Goal: Transaction & Acquisition: Purchase product/service

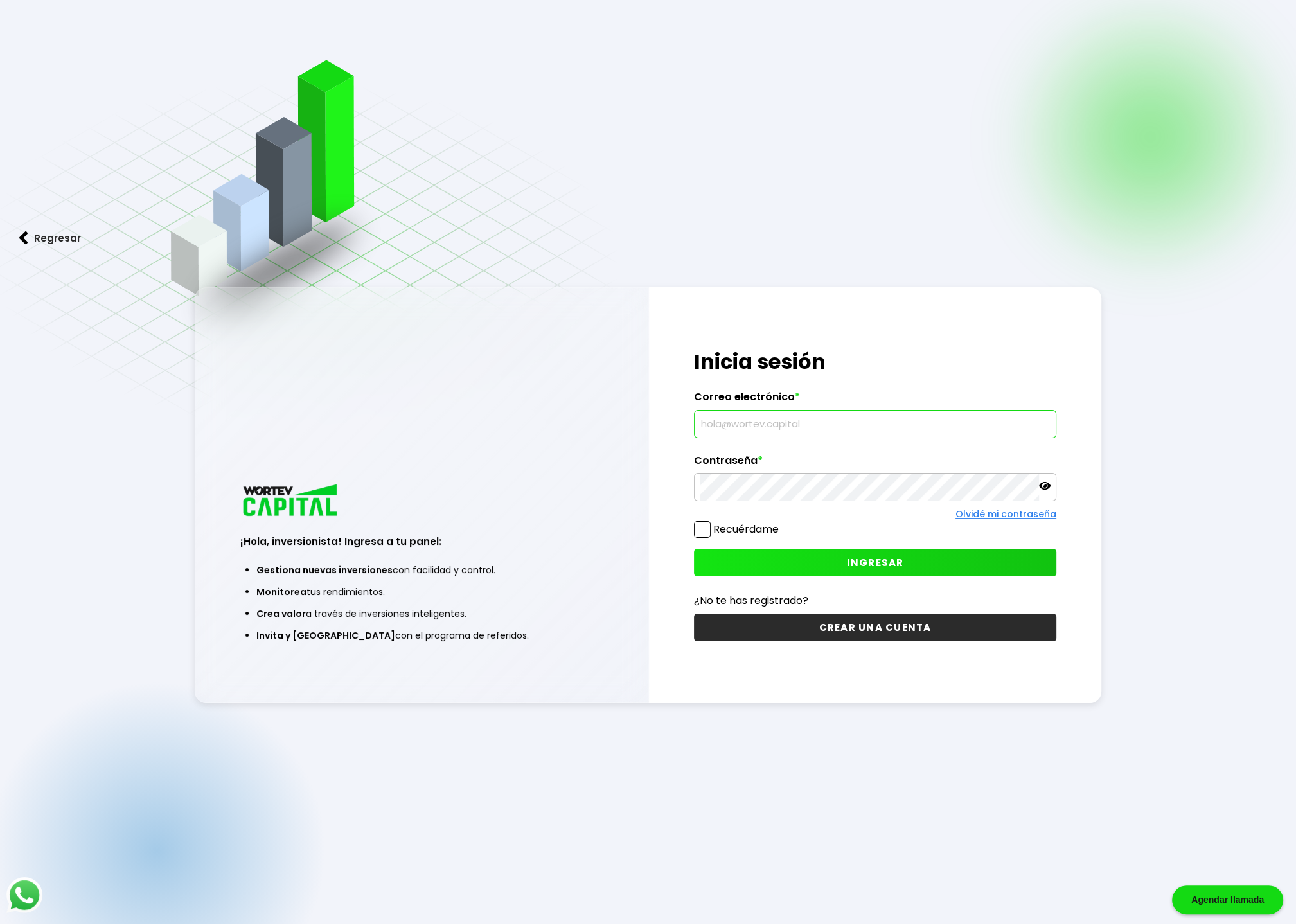
click at [747, 418] on input "text" at bounding box center [875, 424] width 351 height 27
type input "[PERSON_NAME][DOMAIN_NAME][EMAIL_ADDRESS][DOMAIN_NAME]"
click at [702, 529] on span at bounding box center [702, 529] width 17 height 17
click at [781, 523] on input "Recuérdame" at bounding box center [781, 523] width 0 height 0
click at [884, 565] on span "INGRESAR" at bounding box center [875, 562] width 57 height 14
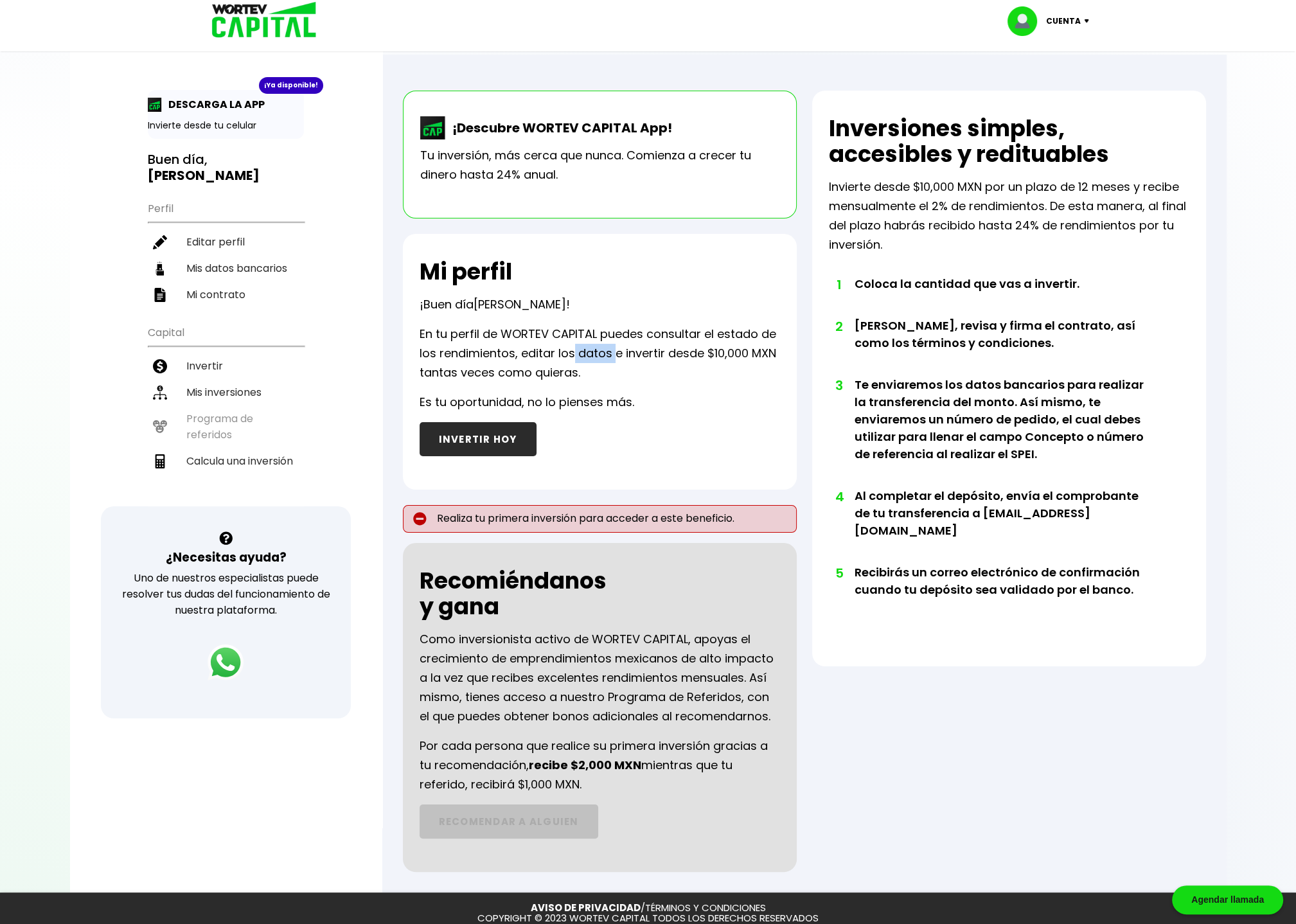
drag, startPoint x: 572, startPoint y: 352, endPoint x: 616, endPoint y: 356, distance: 44.2
click at [616, 356] on p "En tu perfil de WORTEV CAPITAL puedes consultar el estado de los rendimientos, …" at bounding box center [599, 353] width 360 height 58
click at [625, 381] on p "En tu perfil de WORTEV CAPITAL puedes consultar el estado de los rendimientos, …" at bounding box center [599, 353] width 360 height 58
drag, startPoint x: 719, startPoint y: 356, endPoint x: 650, endPoint y: 400, distance: 81.8
click at [650, 400] on div "Mi perfil ¡Buen día [PERSON_NAME] ! En tu perfil de WORTEV CAPITAL puedes consu…" at bounding box center [600, 362] width 394 height 256
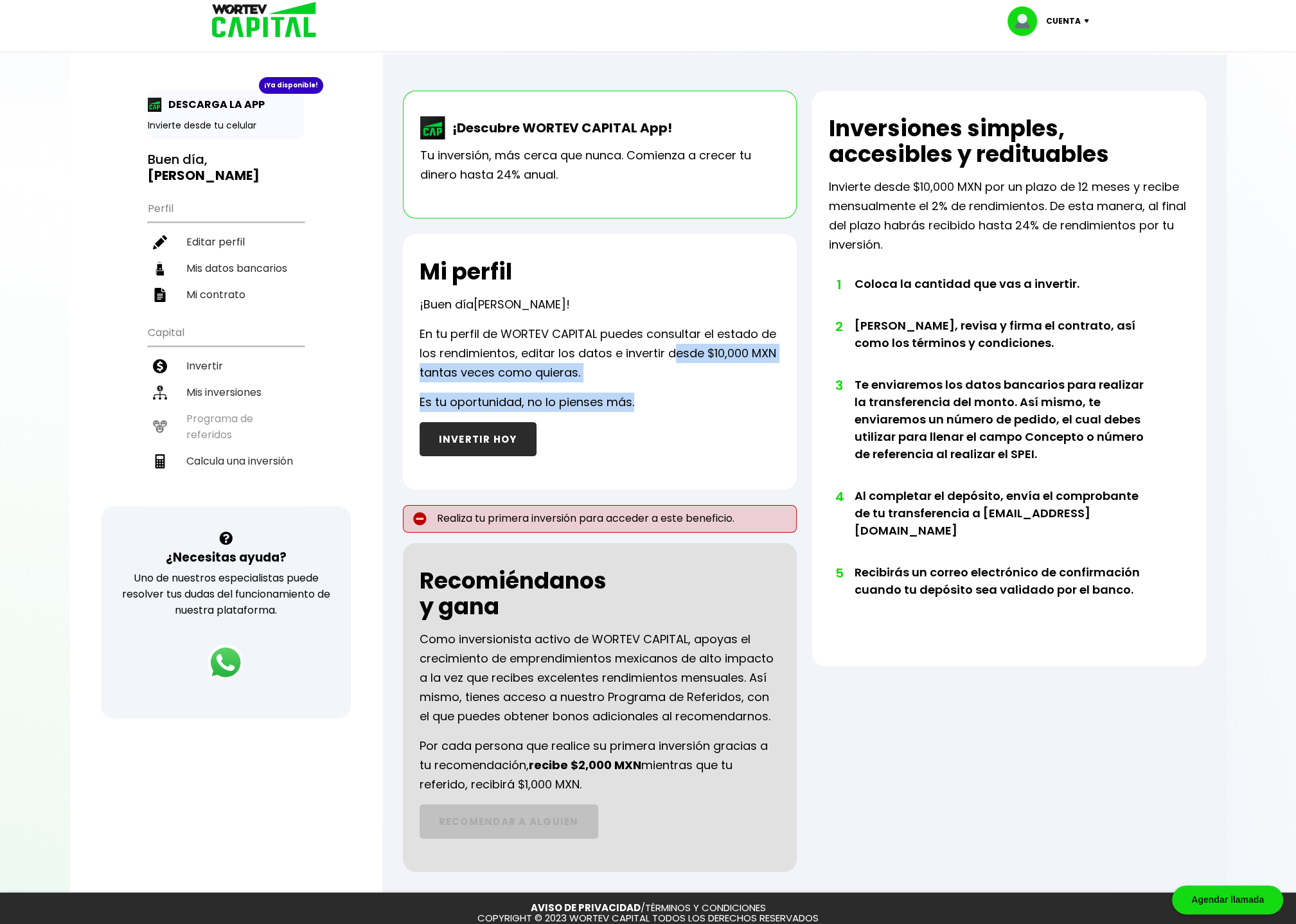
click at [659, 403] on div "Mi perfil ¡Buen día [PERSON_NAME] ! En tu perfil de WORTEV CAPITAL puedes consu…" at bounding box center [600, 362] width 394 height 256
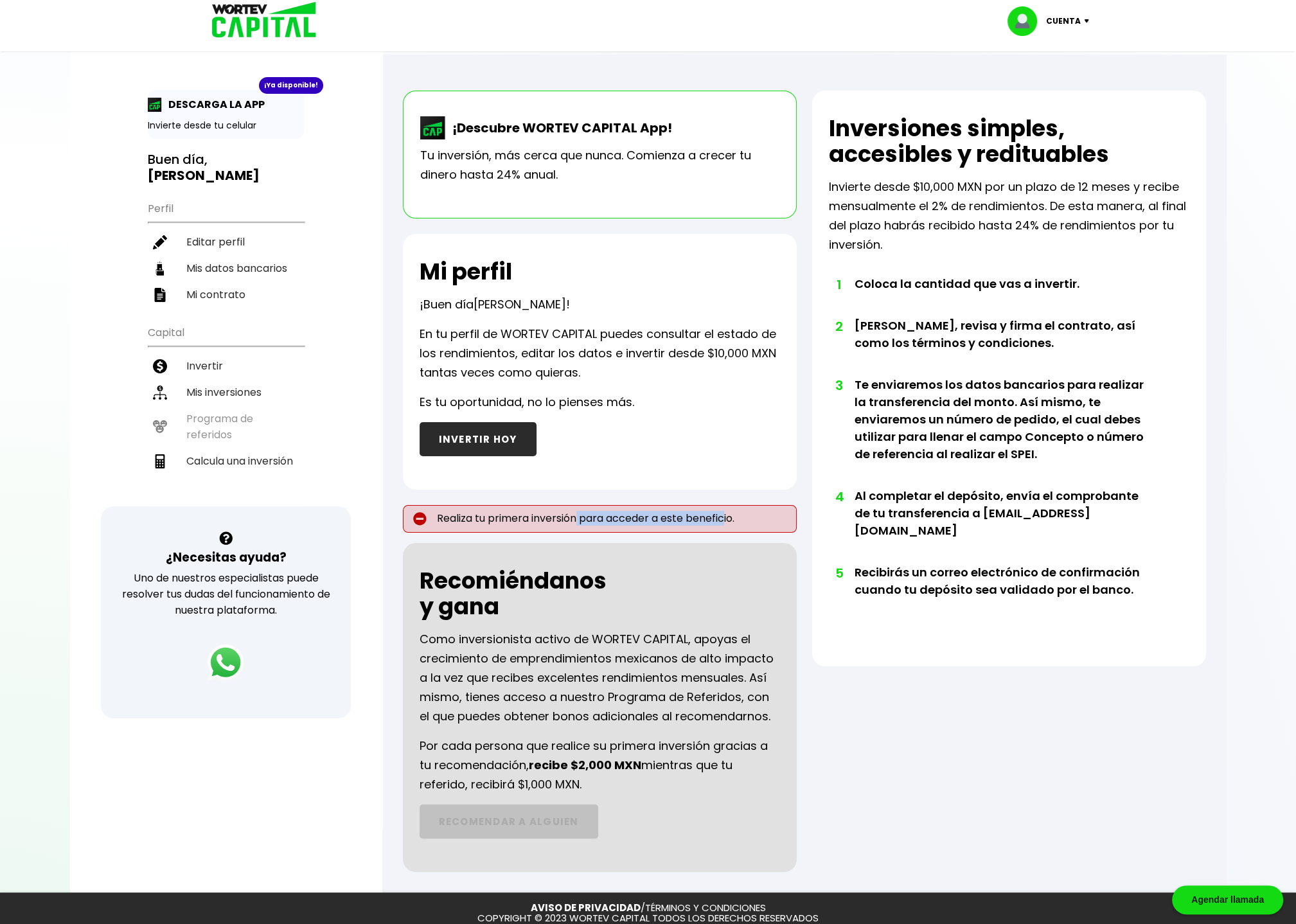
drag, startPoint x: 581, startPoint y: 517, endPoint x: 730, endPoint y: 522, distance: 149.1
click at [728, 521] on p "Realiza tu primera inversión para acceder a este beneficio." at bounding box center [600, 519] width 394 height 28
click at [217, 255] on li "Mis datos bancarios" at bounding box center [226, 268] width 156 height 26
select select "BBVA Bancomer"
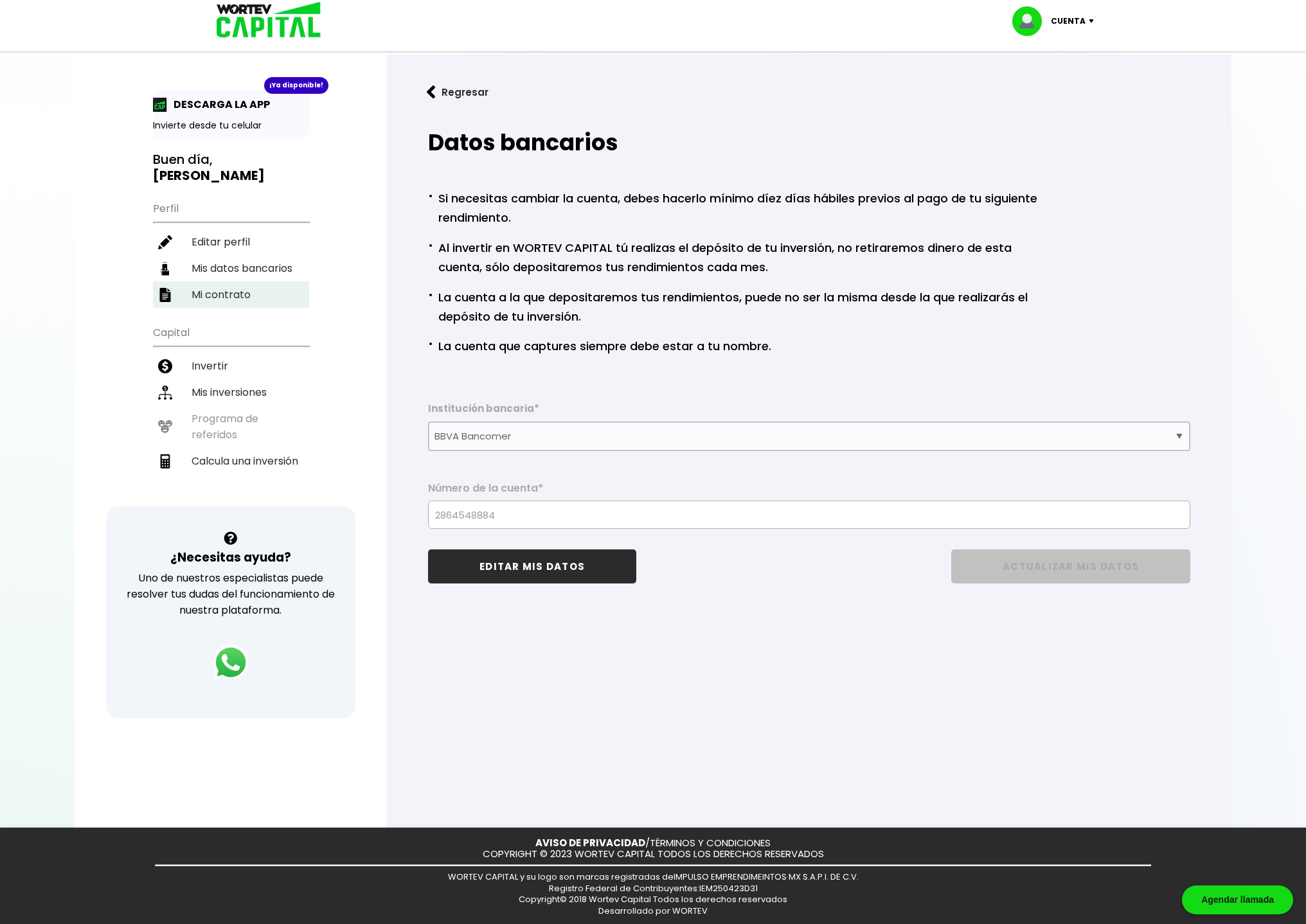
click at [232, 281] on li "Mi contrato" at bounding box center [231, 294] width 156 height 26
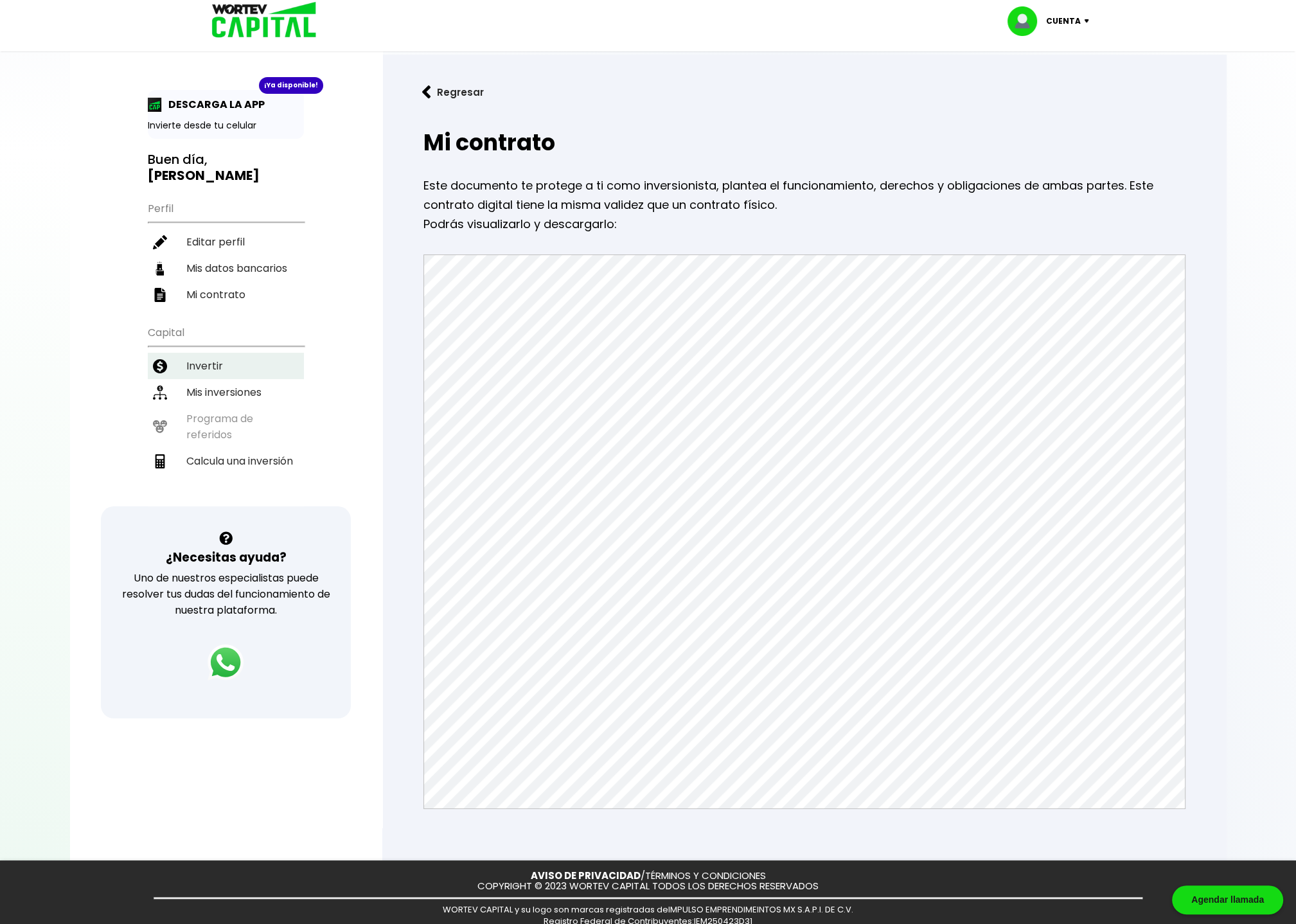
click at [210, 353] on li "Invertir" at bounding box center [226, 365] width 156 height 26
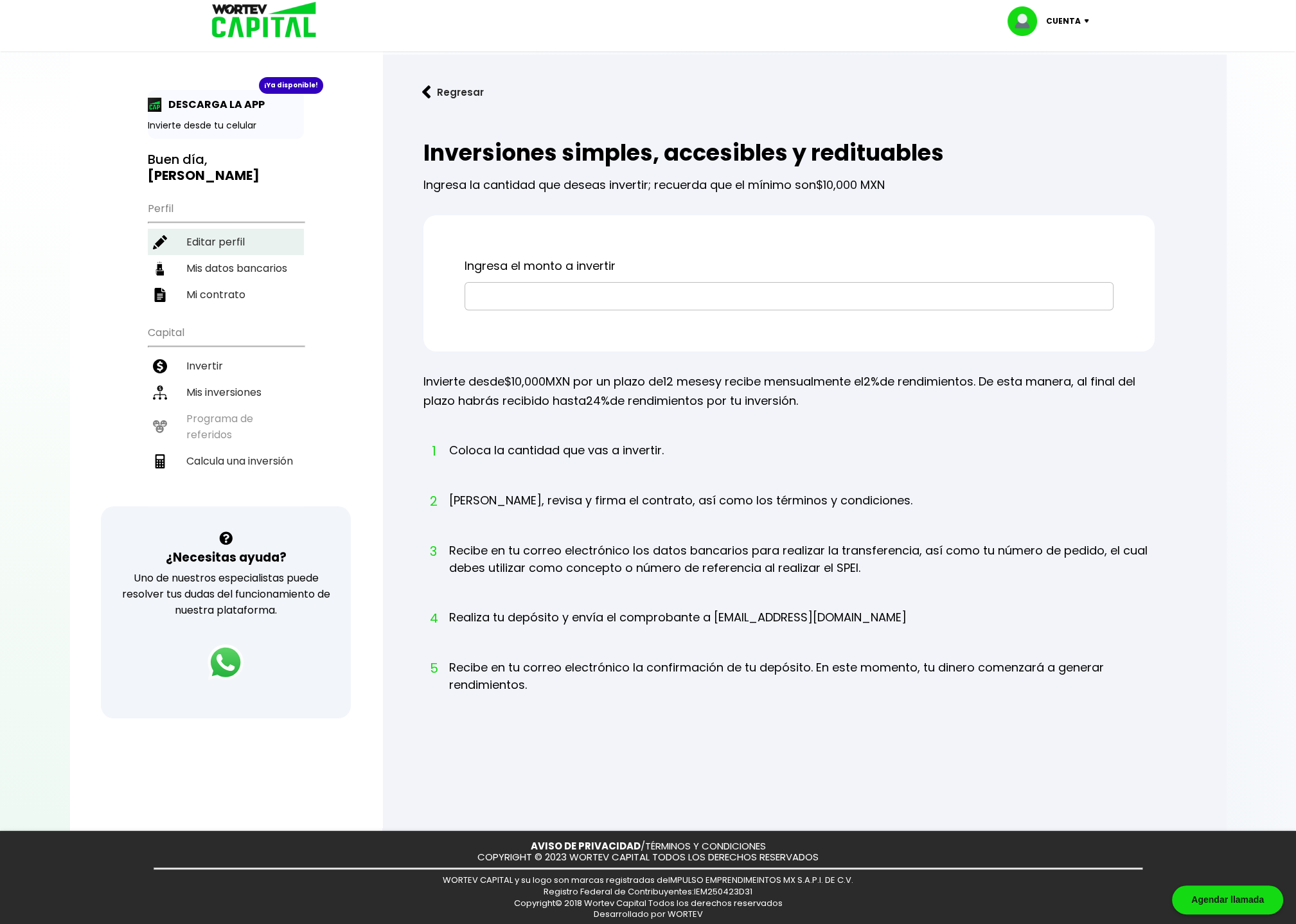
click at [203, 229] on li "Editar perfil" at bounding box center [226, 241] width 156 height 26
select select "Hombre"
select select "Posgrado"
select select "QT"
select select "BBVA Bancomer"
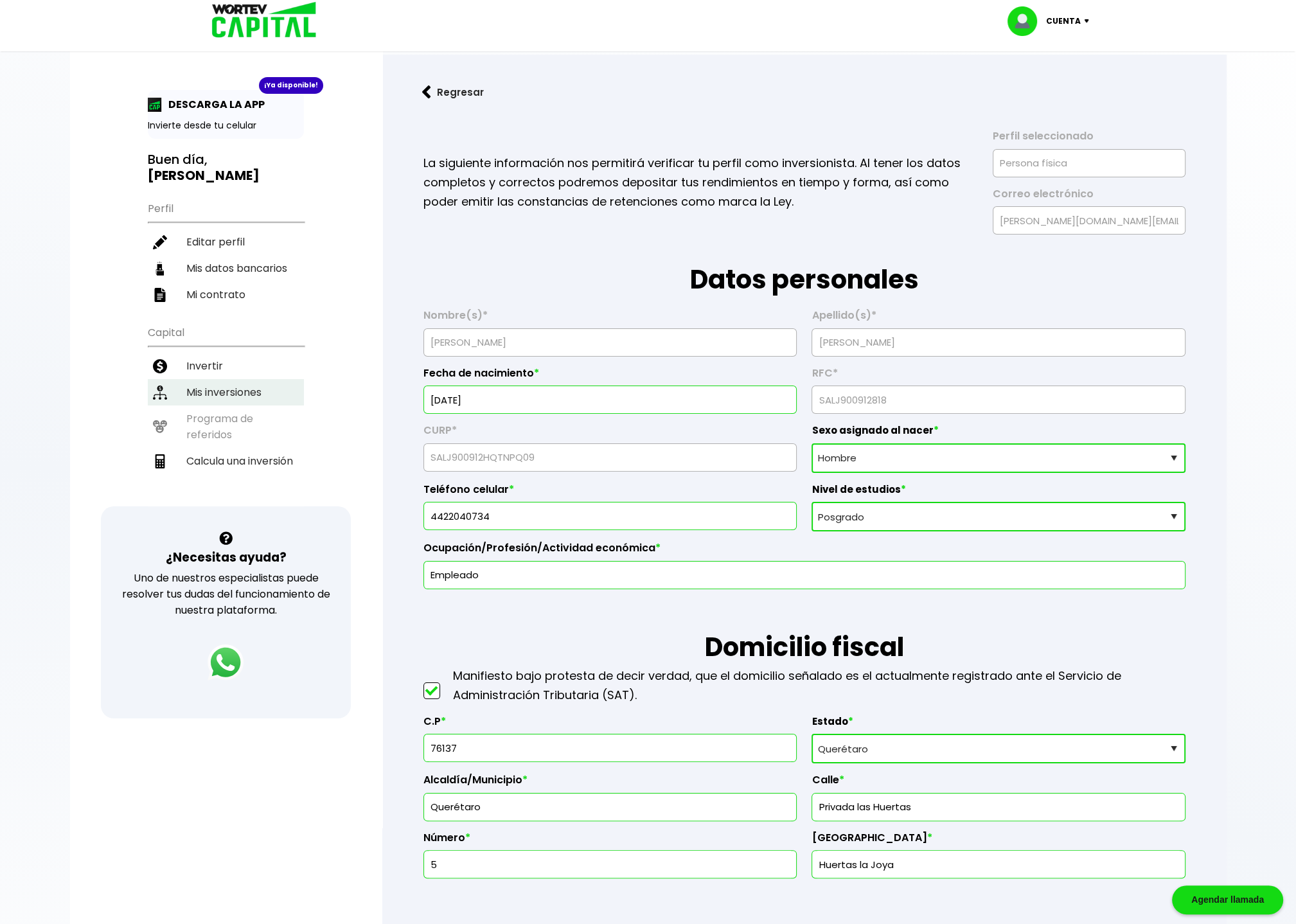
click at [208, 379] on li "Mis inversiones" at bounding box center [226, 392] width 156 height 26
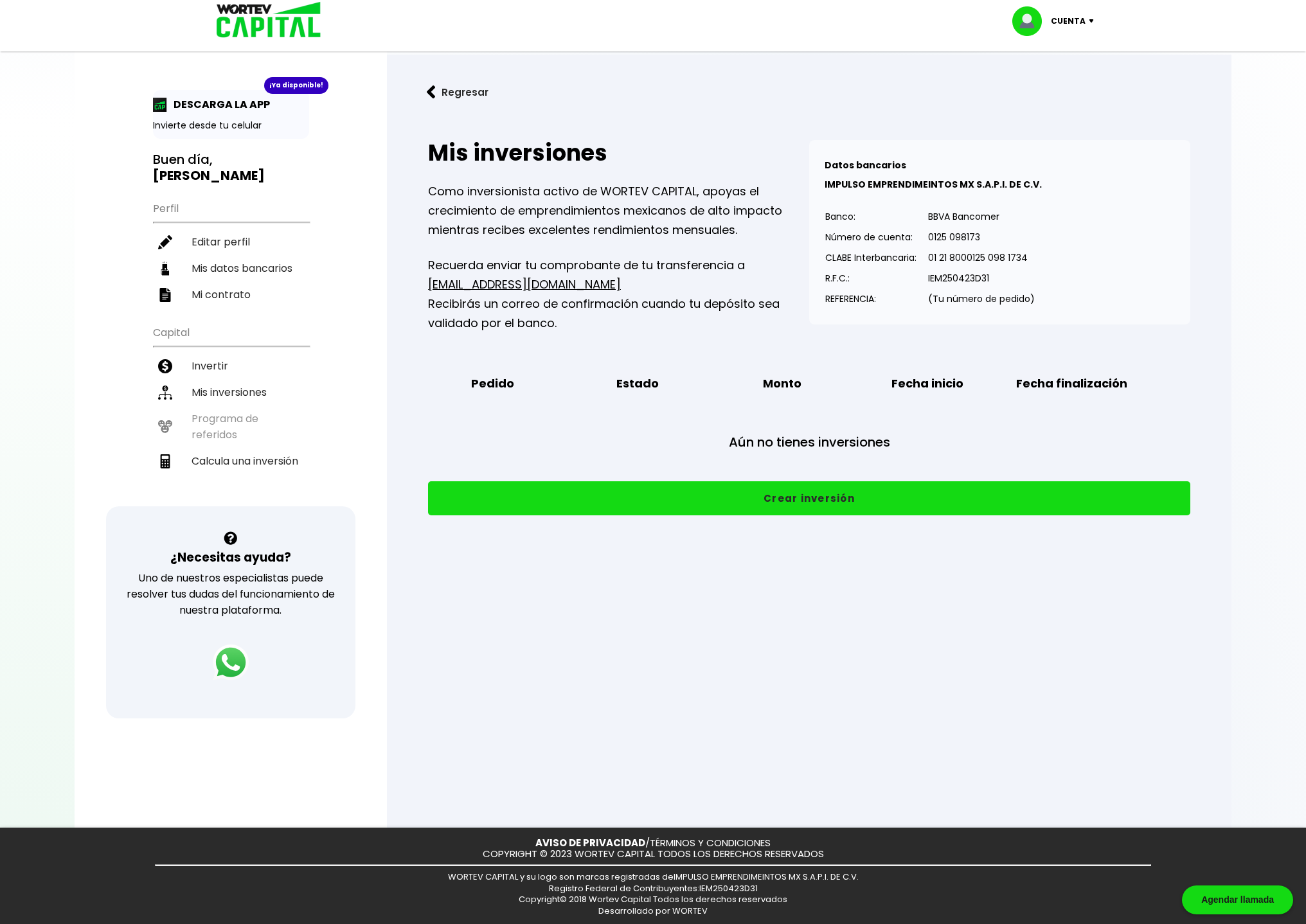
click at [781, 510] on button "Crear inversión" at bounding box center [809, 498] width 762 height 34
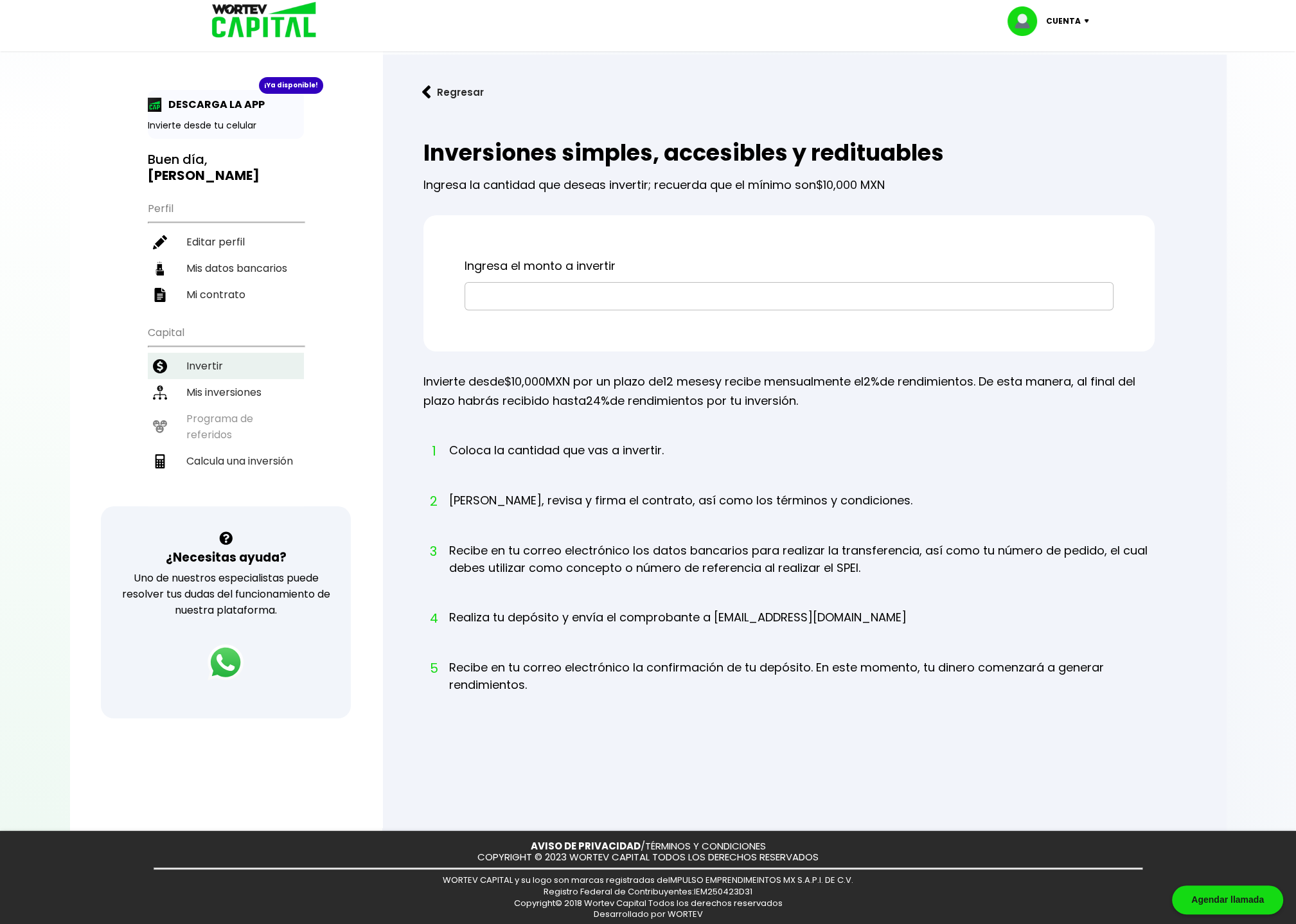
click at [214, 353] on li "Invertir" at bounding box center [226, 365] width 156 height 26
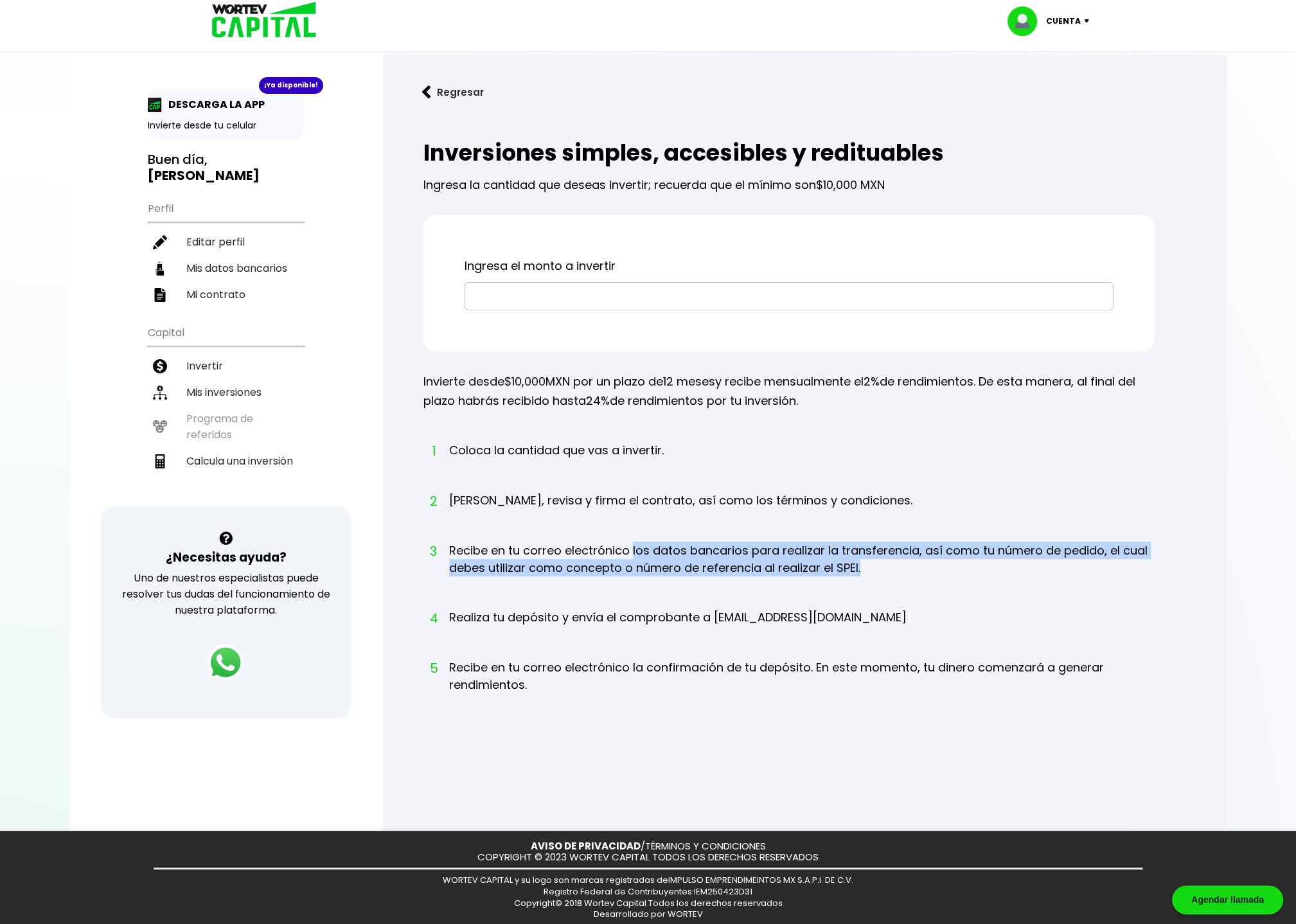
drag, startPoint x: 633, startPoint y: 550, endPoint x: 918, endPoint y: 568, distance: 285.6
click at [918, 568] on li "3 Recibe en tu correo electrónico los datos bancarios para realizar la transfer…" at bounding box center [801, 571] width 705 height 59
click at [891, 568] on li "3 Recibe en tu correo electrónico los datos bancarios para realizar la transfer…" at bounding box center [801, 571] width 705 height 59
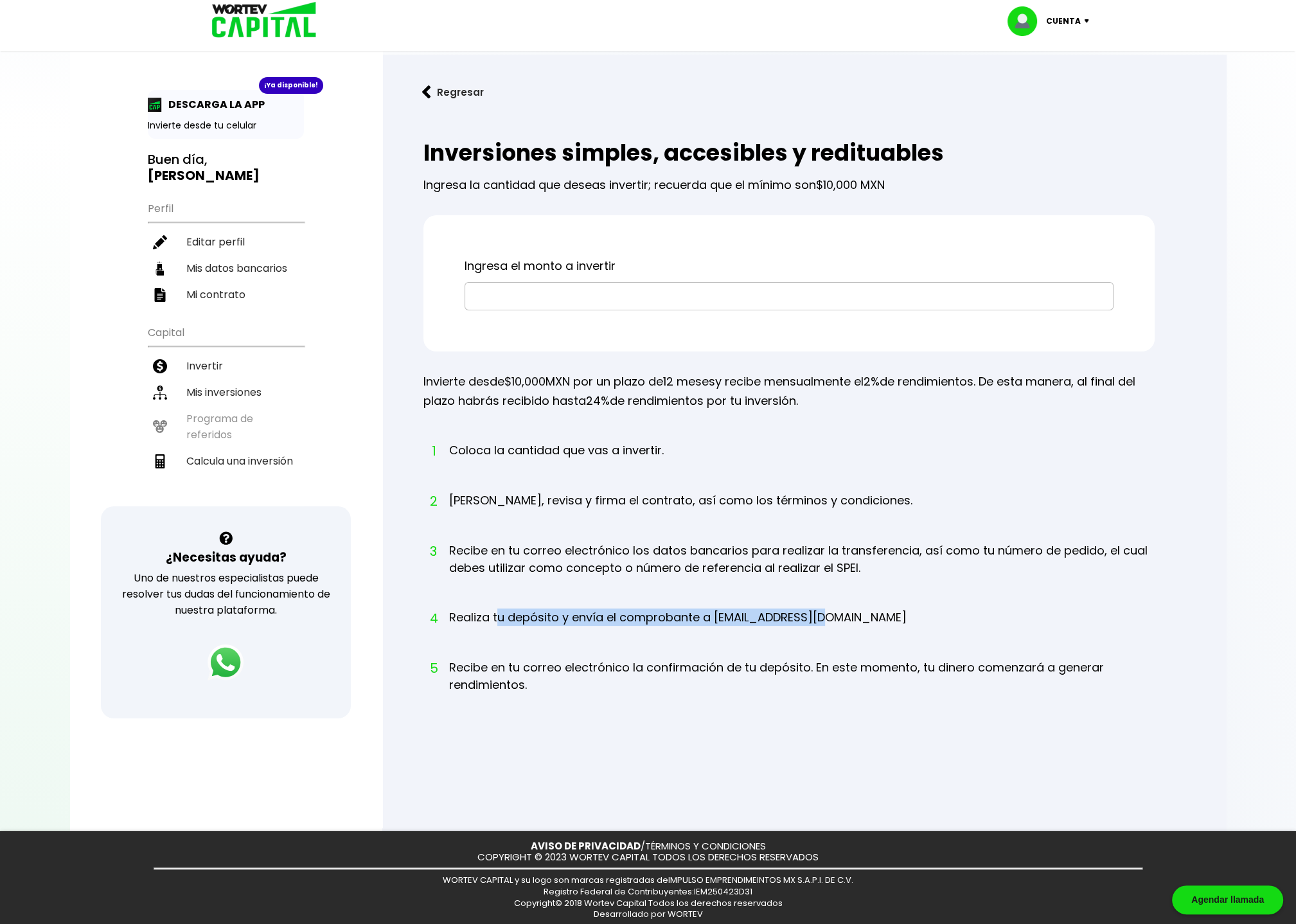
drag, startPoint x: 497, startPoint y: 620, endPoint x: 830, endPoint y: 619, distance: 333.0
click at [821, 619] on li "4 Realiza tu depósito y envía el comprobante a info@wortev.capital" at bounding box center [677, 629] width 458 height 42
drag, startPoint x: 892, startPoint y: 617, endPoint x: 636, endPoint y: 616, distance: 256.0
click at [637, 616] on ol "1 Coloca la cantidad que vas a invertir. 2 Lee, revisa y firma el contrato, así…" at bounding box center [789, 580] width 731 height 277
click at [864, 623] on ol "1 Coloca la cantidad que vas a invertir. 2 Lee, revisa y firma el contrato, así…" at bounding box center [789, 580] width 731 height 277
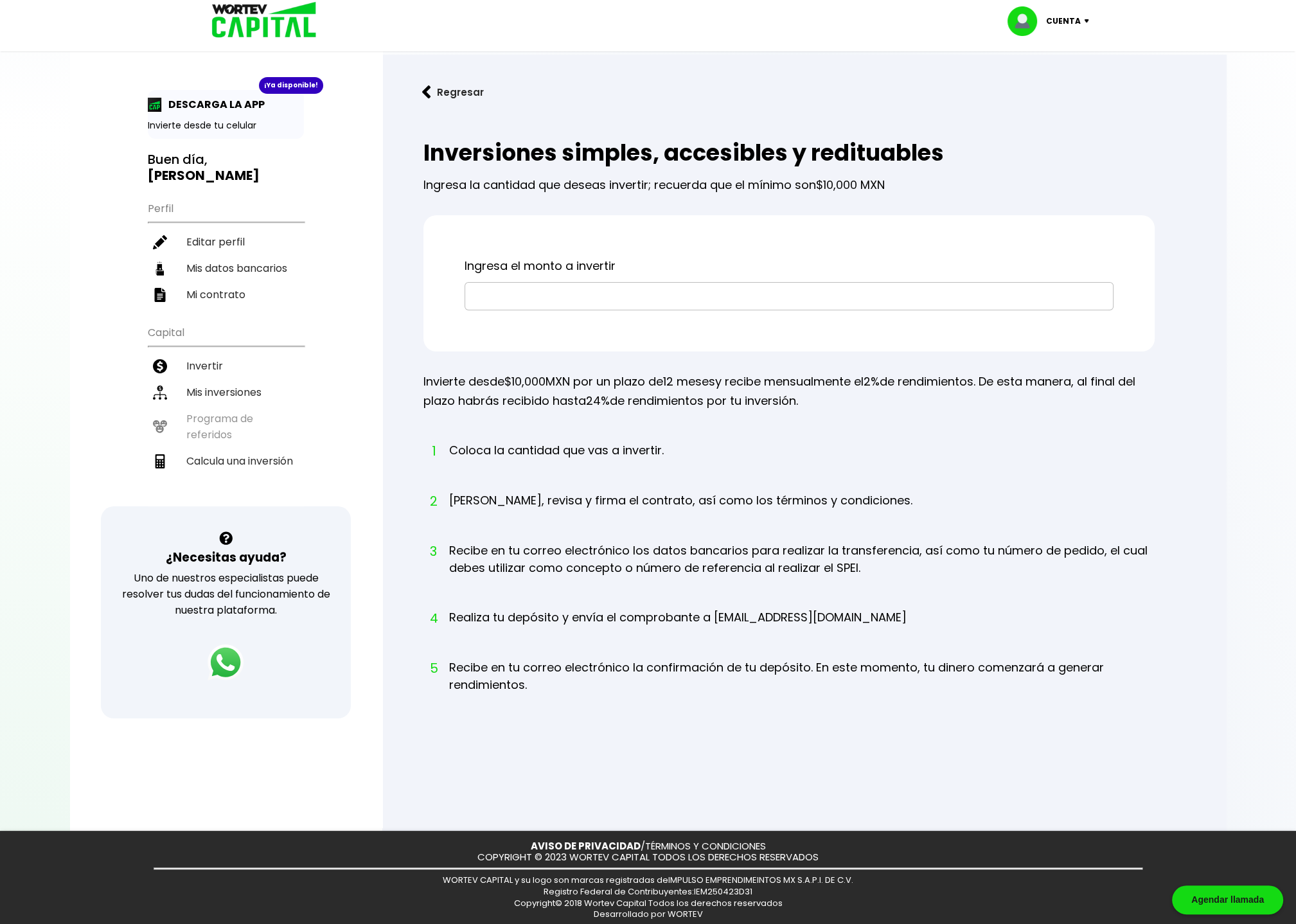
click at [837, 617] on ol "1 Coloca la cantidad que vas a invertir. 2 Lee, revisa y firma el contrato, así…" at bounding box center [789, 580] width 731 height 277
drag, startPoint x: 798, startPoint y: 619, endPoint x: 498, endPoint y: 607, distance: 300.2
click at [501, 607] on ol "1 Coloca la cantidad que vas a invertir. 2 Lee, revisa y firma el contrato, así…" at bounding box center [789, 580] width 731 height 277
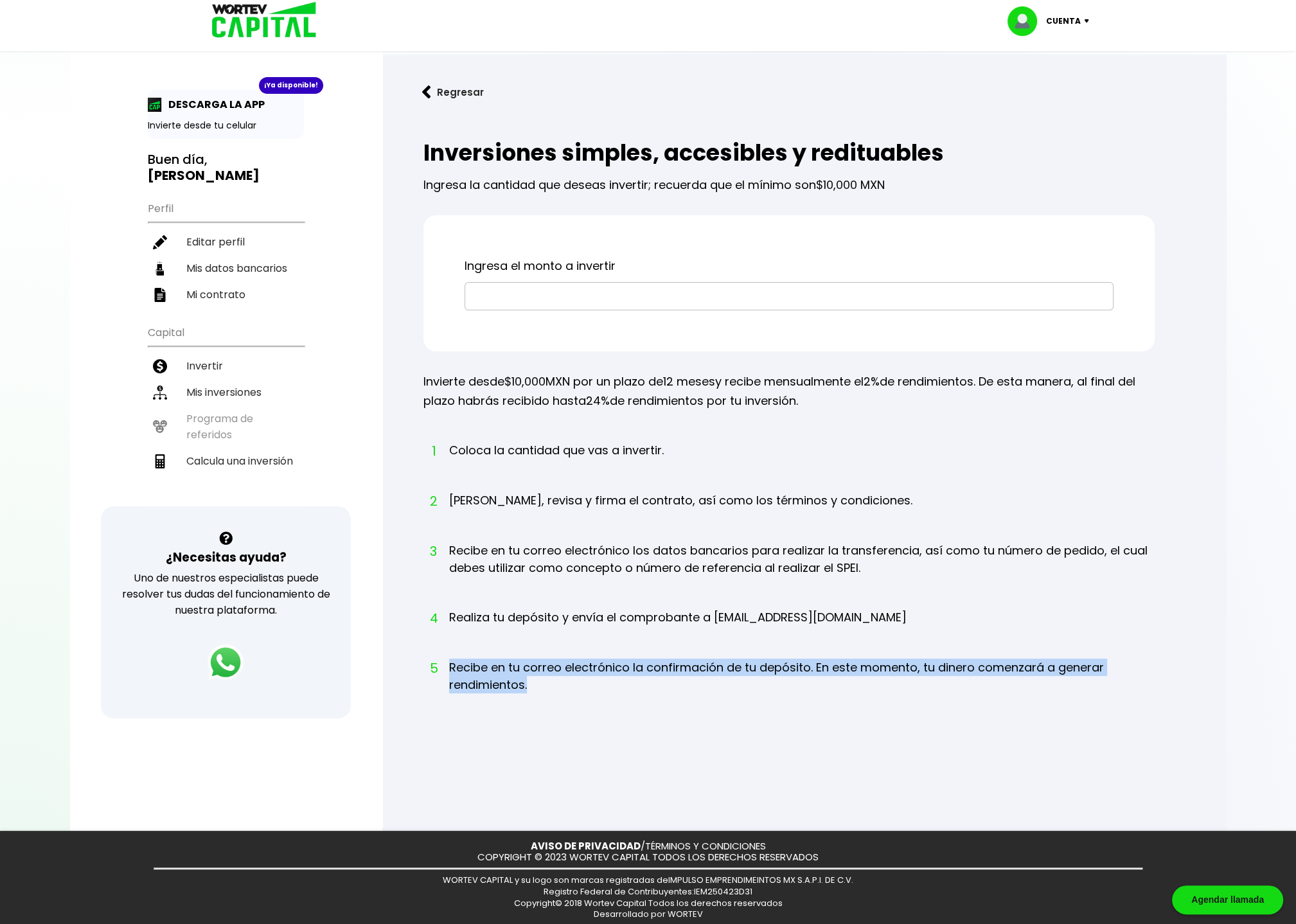
drag, startPoint x: 873, startPoint y: 682, endPoint x: 450, endPoint y: 665, distance: 423.3
click at [450, 665] on li "5 Recibe en tu correo electrónico la confirmación de tu depósito. En este momen…" at bounding box center [801, 688] width 705 height 59
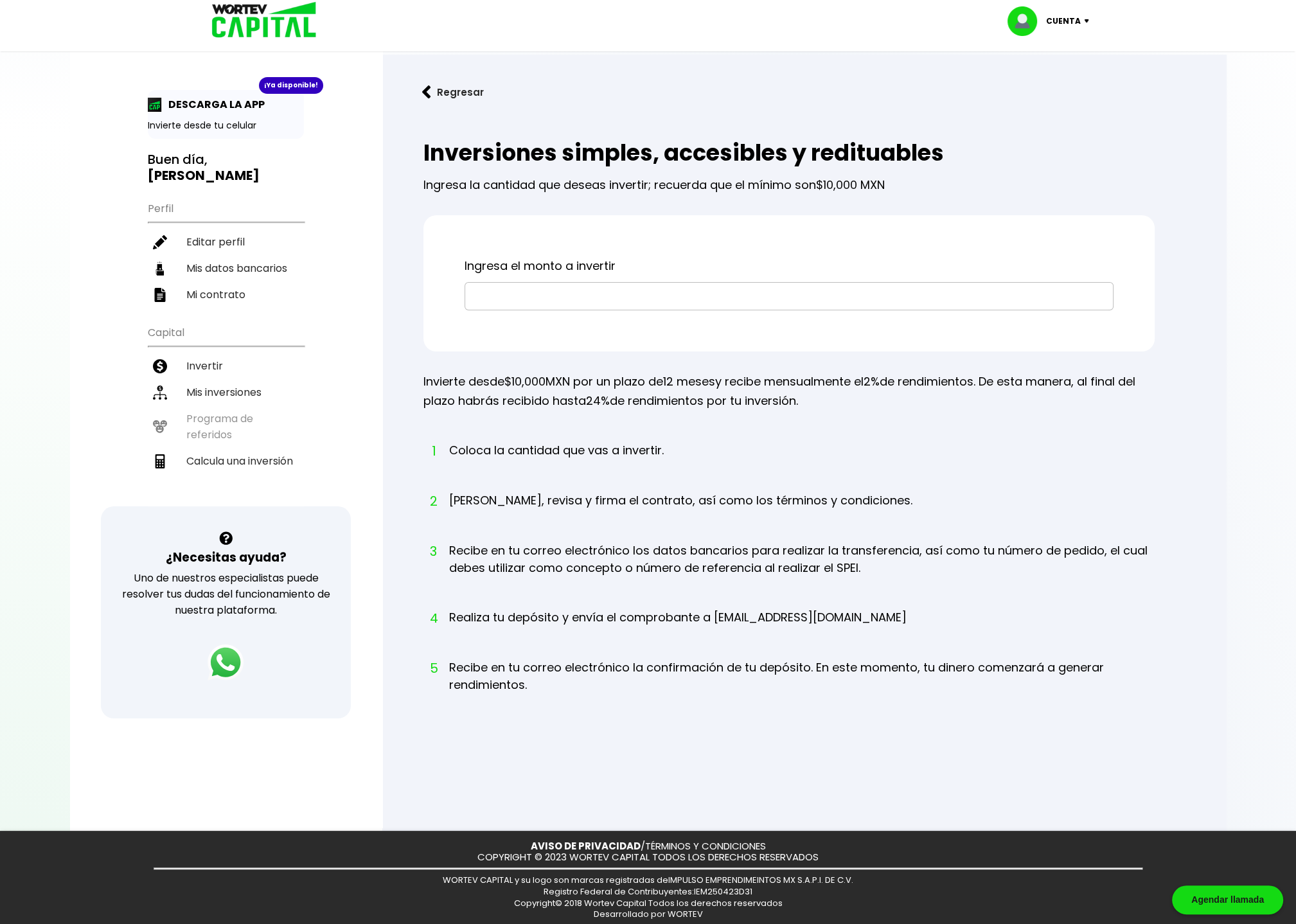
click at [478, 295] on input "text" at bounding box center [789, 296] width 637 height 27
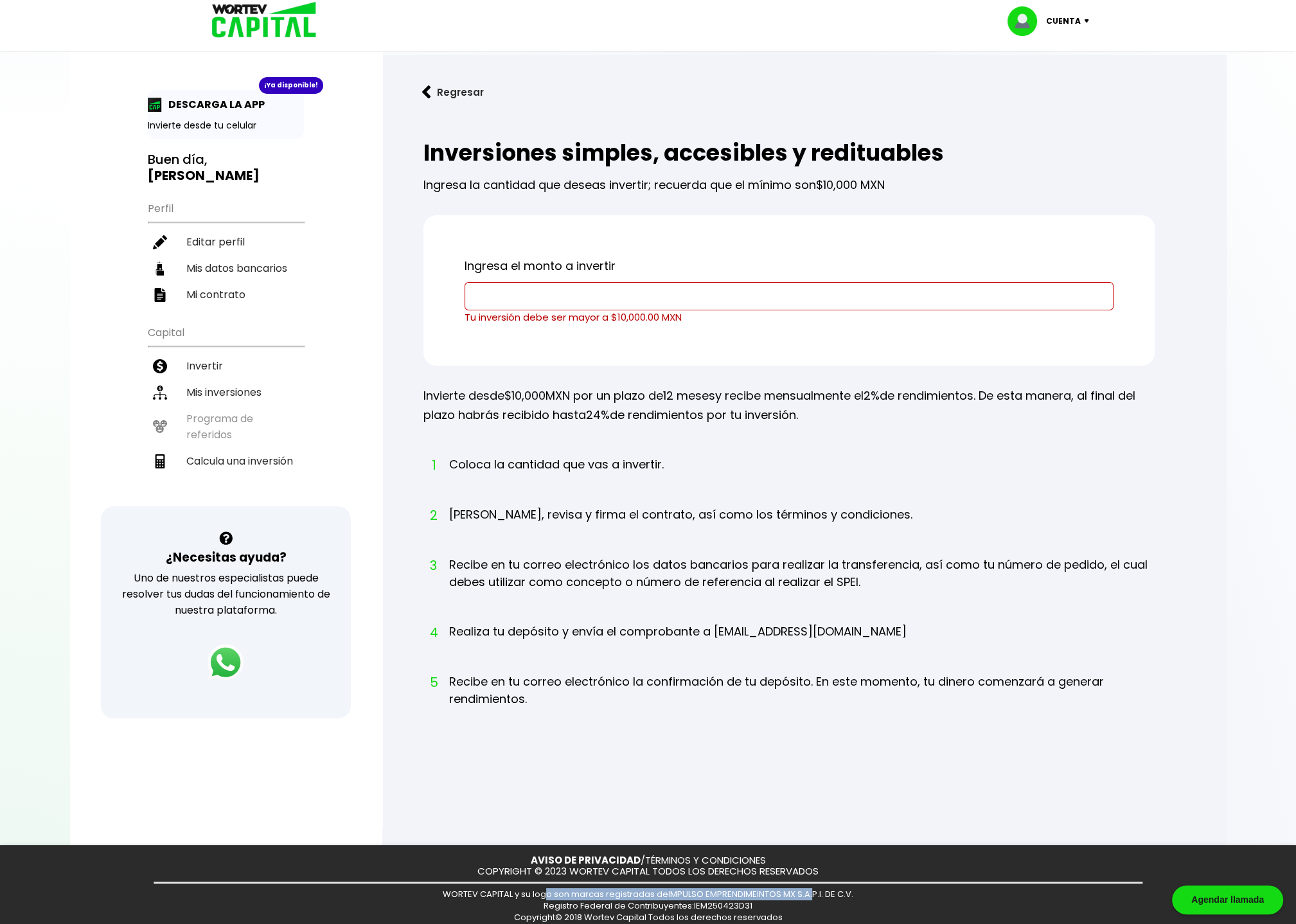
drag, startPoint x: 556, startPoint y: 881, endPoint x: 816, endPoint y: 892, distance: 260.2
click at [816, 892] on span "WORTEV CAPITAL y su logo son marcas registradas de IMPULSO EMPRENDIMEINTOS MX S…" at bounding box center [648, 894] width 410 height 12
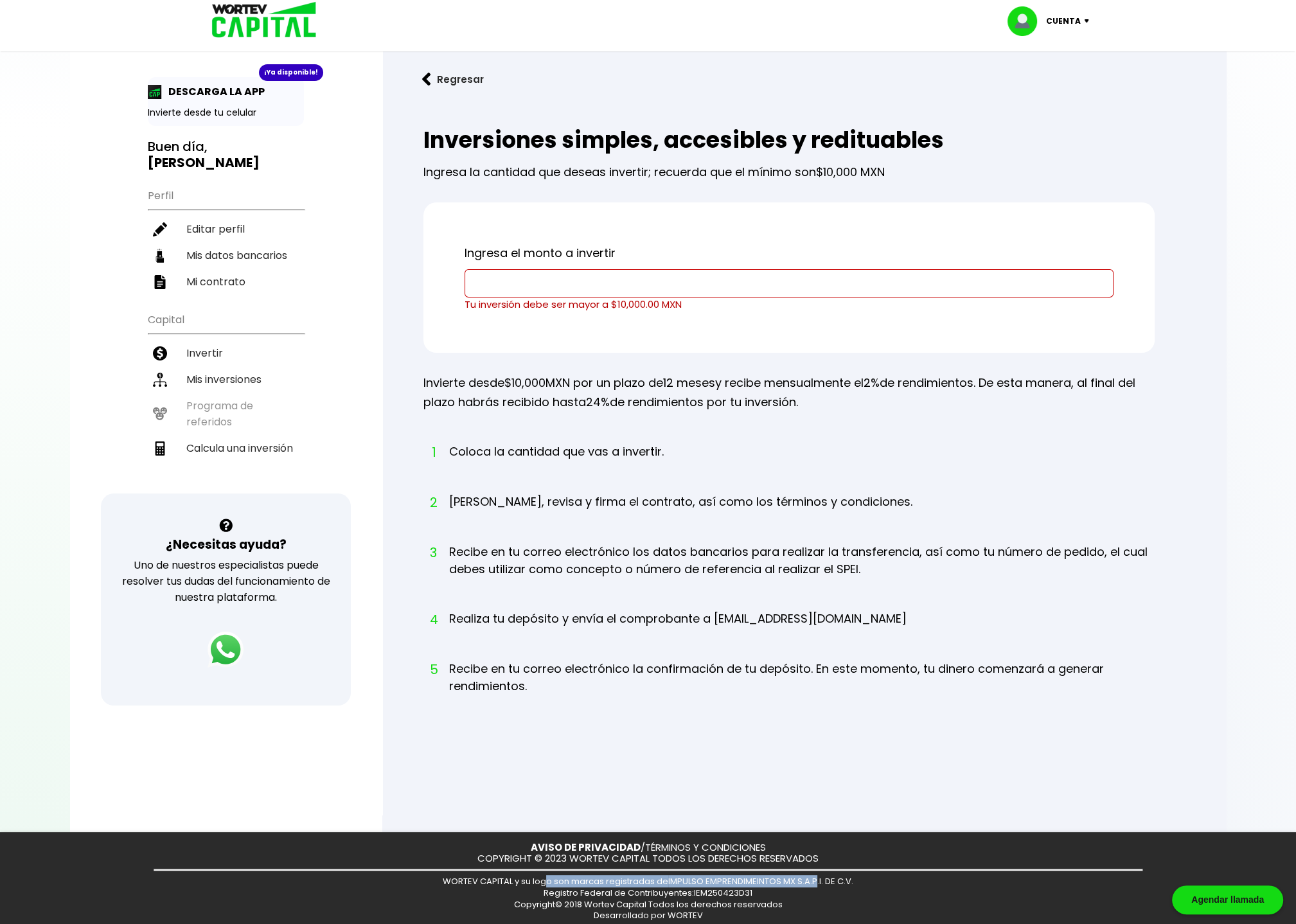
scroll to position [20, 0]
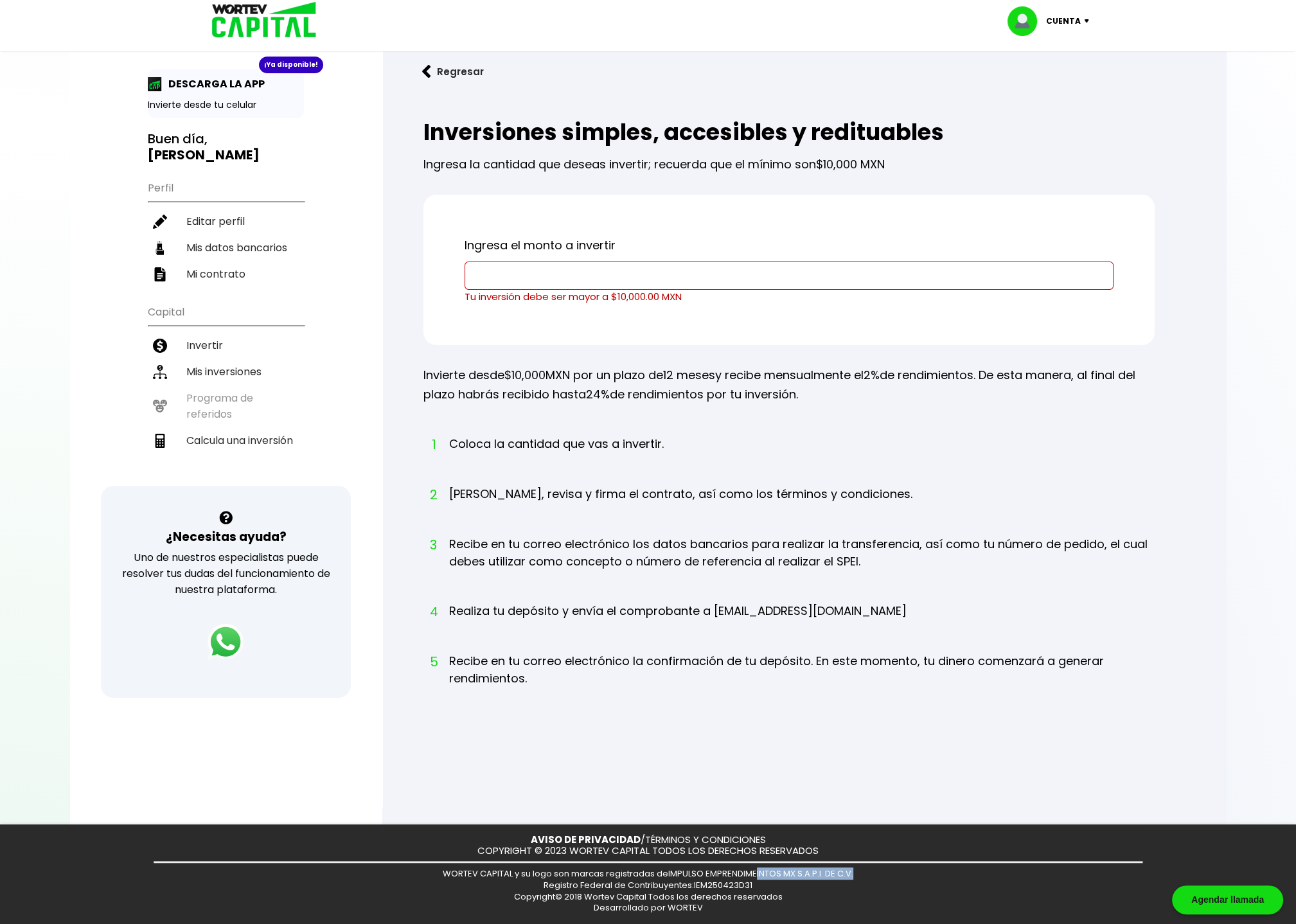
drag, startPoint x: 858, startPoint y: 874, endPoint x: 742, endPoint y: 874, distance: 116.0
click at [749, 876] on div "AVISO DE PRIVACIDAD / TÉRMINOS Y CONDICIONES COPYRIGHT © 2023 WORTEV CAPITAL TO…" at bounding box center [648, 874] width 1296 height 99
drag, startPoint x: 670, startPoint y: 875, endPoint x: 857, endPoint y: 879, distance: 187.0
click at [857, 879] on div "AVISO DE PRIVACIDAD / TÉRMINOS Y CONDICIONES COPYRIGHT © 2023 WORTEV CAPITAL TO…" at bounding box center [648, 874] width 1296 height 99
click at [704, 886] on span "Registro Federal de Contribuyentes: IEM250423D31" at bounding box center [648, 885] width 209 height 12
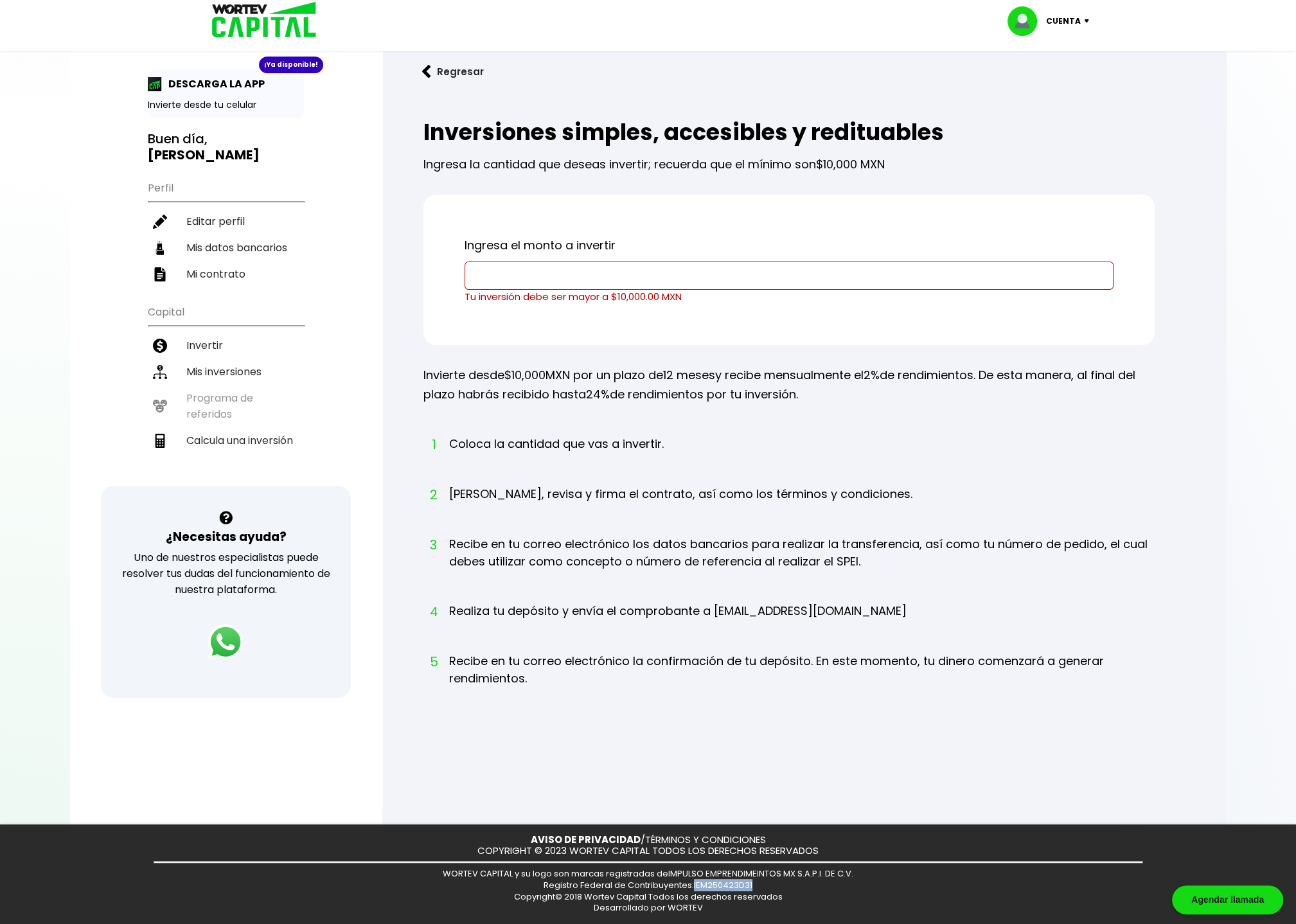
click at [704, 886] on span "Registro Federal de Contribuyentes: IEM250423D31" at bounding box center [648, 885] width 209 height 12
copy span "IEM250423D31"
drag, startPoint x: 668, startPoint y: 875, endPoint x: 869, endPoint y: 871, distance: 201.0
click at [873, 874] on div "AVISO DE PRIVACIDAD / TÉRMINOS Y CONDICIONES COPYRIGHT © 2023 WORTEV CAPITAL TO…" at bounding box center [648, 874] width 1296 height 99
click at [859, 874] on div "AVISO DE PRIVACIDAD / TÉRMINOS Y CONDICIONES COPYRIGHT © 2023 WORTEV CAPITAL TO…" at bounding box center [648, 874] width 1296 height 99
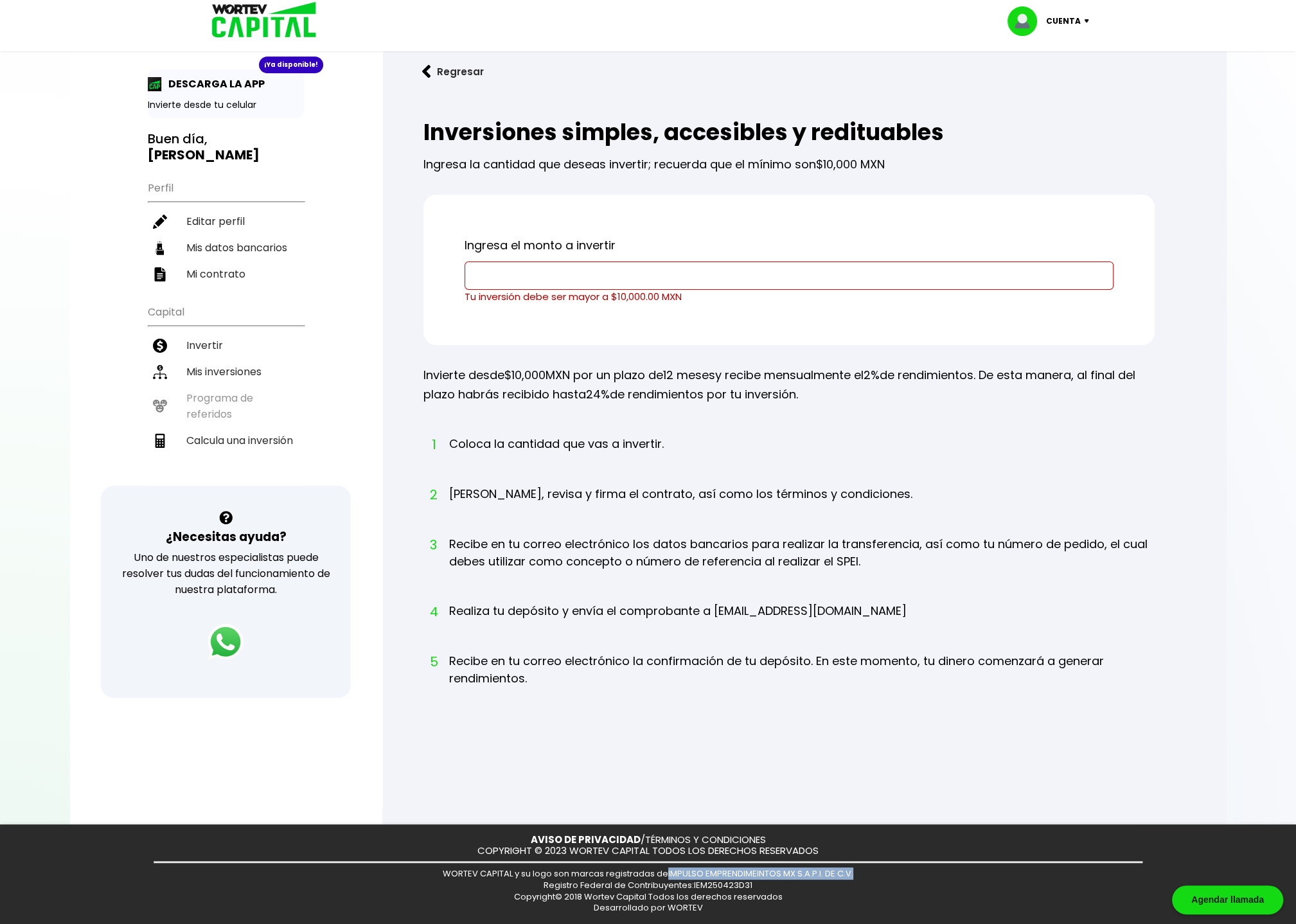
copy span "IMPULSO EMPRENDIMEINTOS MX S.A.P.I. DE C.V."
click at [640, 277] on input "text" at bounding box center [789, 276] width 637 height 27
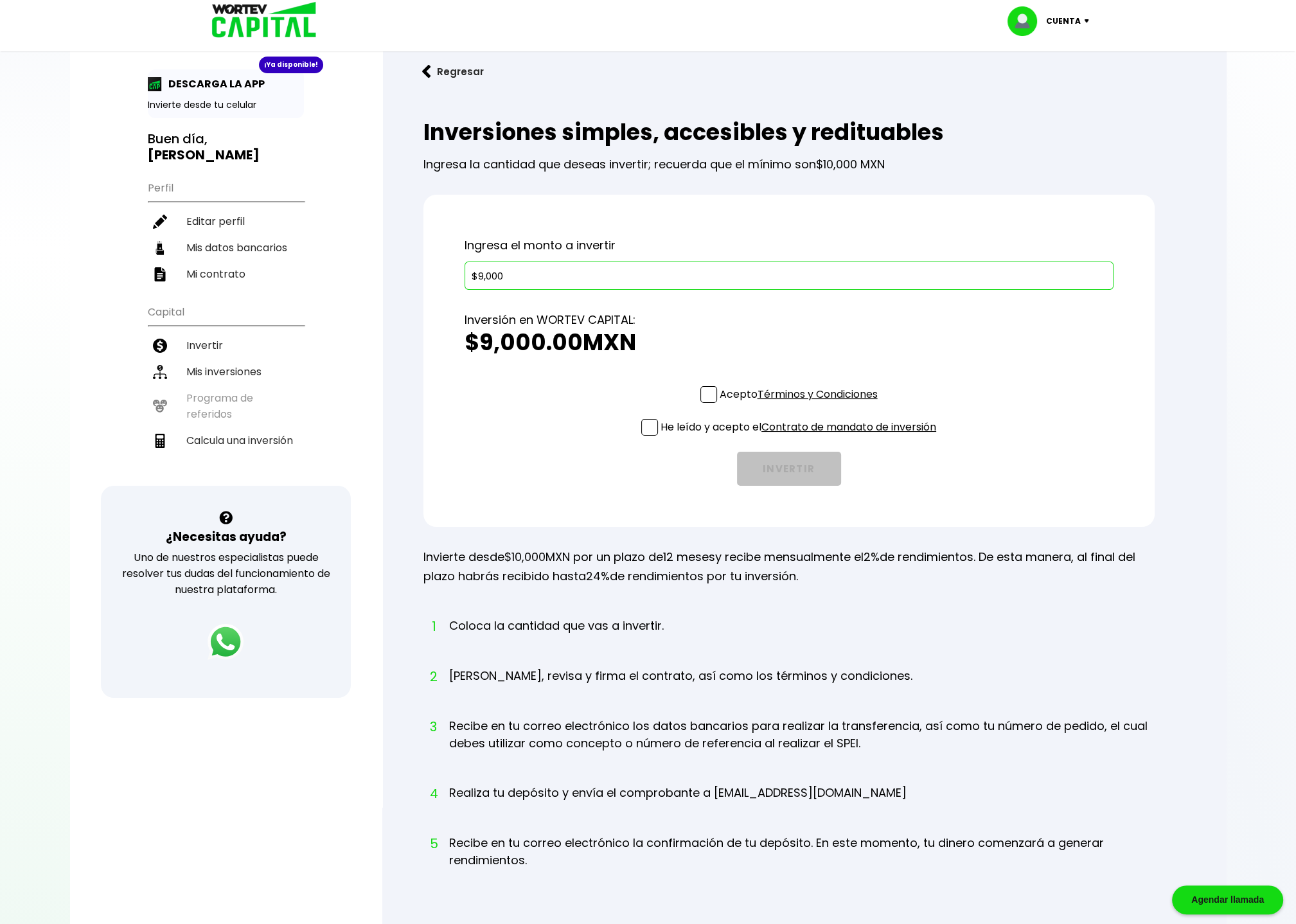
drag, startPoint x: 626, startPoint y: 274, endPoint x: 377, endPoint y: 272, distance: 249.0
click at [380, 272] on div "¡Ya disponible! DESCARGA LA APP Invierte desde tu celular Buen día, JOAQUIN Per…" at bounding box center [648, 499] width 1156 height 1014
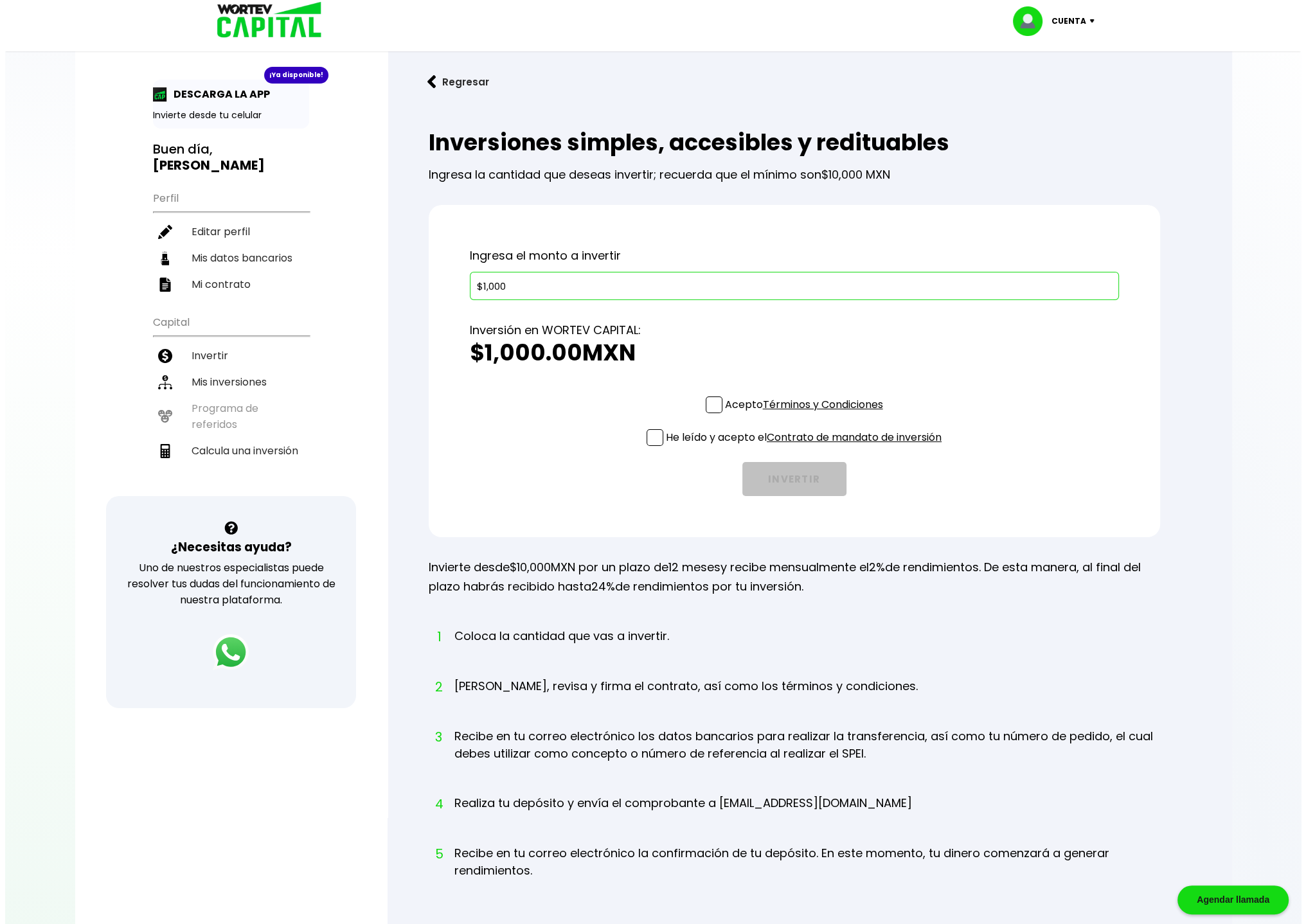
scroll to position [0, 0]
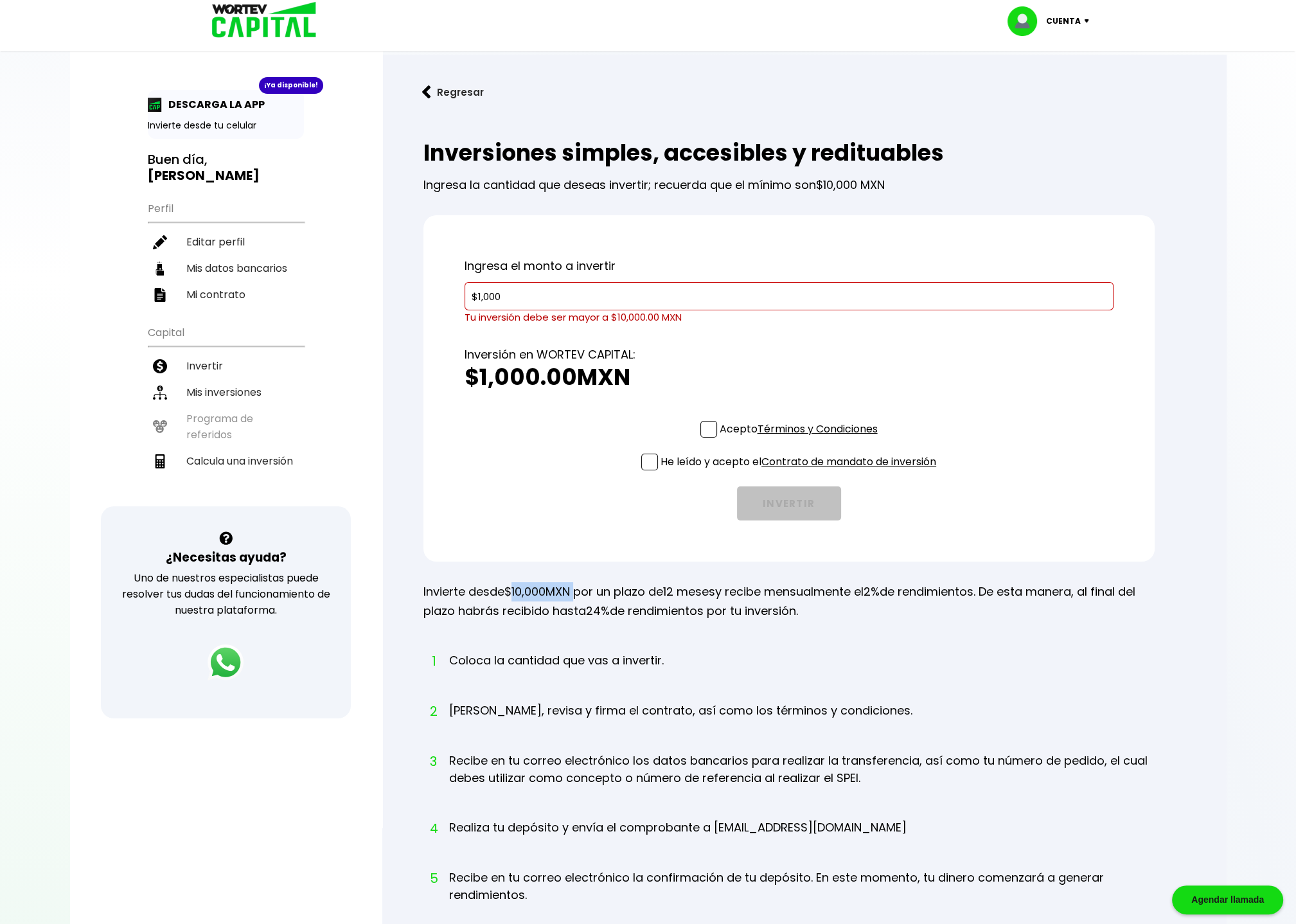
drag, startPoint x: 513, startPoint y: 575, endPoint x: 580, endPoint y: 592, distance: 69.1
click at [580, 592] on p "Invierte desde $10,000 MXN por un plazo de 12 meses y recibe mensualmente el 2%…" at bounding box center [789, 601] width 731 height 38
click at [663, 590] on p "Invierte desde $10,000 MXN por un plazo de 12 meses y recibe mensualmente el 2%…" at bounding box center [789, 601] width 731 height 38
drag, startPoint x: 674, startPoint y: 590, endPoint x: 725, endPoint y: 588, distance: 51.0
click at [725, 588] on p "Invierte desde $10,000 MXN por un plazo de 12 meses y recibe mensualmente el 2%…" at bounding box center [789, 601] width 731 height 38
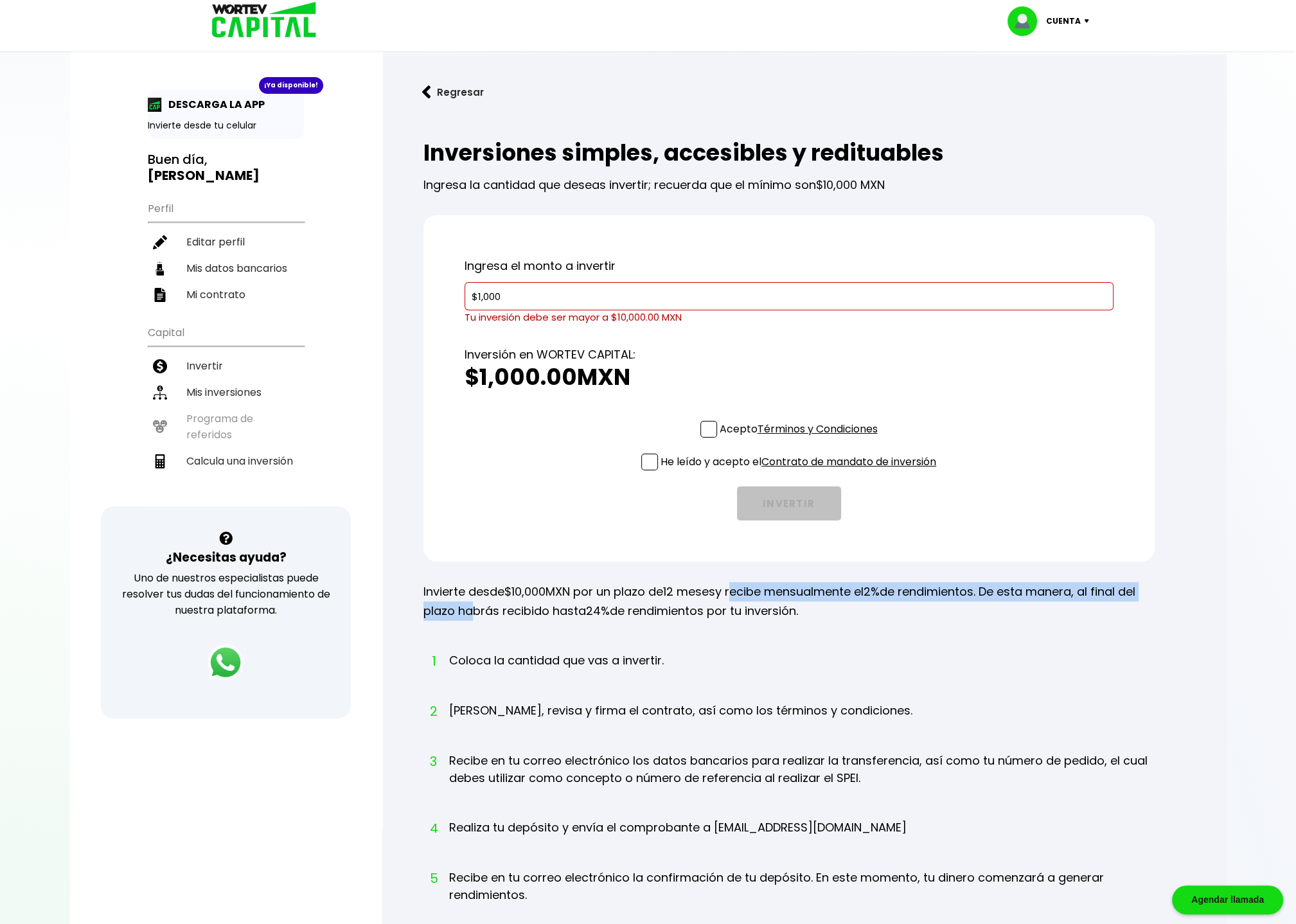
drag, startPoint x: 738, startPoint y: 589, endPoint x: 477, endPoint y: 605, distance: 261.5
click at [479, 606] on p "Invierte desde $10,000 MXN por un plazo de 12 meses y recibe mensualmente el 2%…" at bounding box center [789, 601] width 731 height 38
drag, startPoint x: 416, startPoint y: 588, endPoint x: 961, endPoint y: 610, distance: 545.4
click at [961, 610] on div "Inversiones simples, accesibles y redituables Ingresa la cantidad que deseas in…" at bounding box center [804, 570] width 803 height 901
click at [971, 610] on p "Invierte desde $10,000 MXN por un plazo de 12 meses y recibe mensualmente el 2%…" at bounding box center [789, 601] width 731 height 38
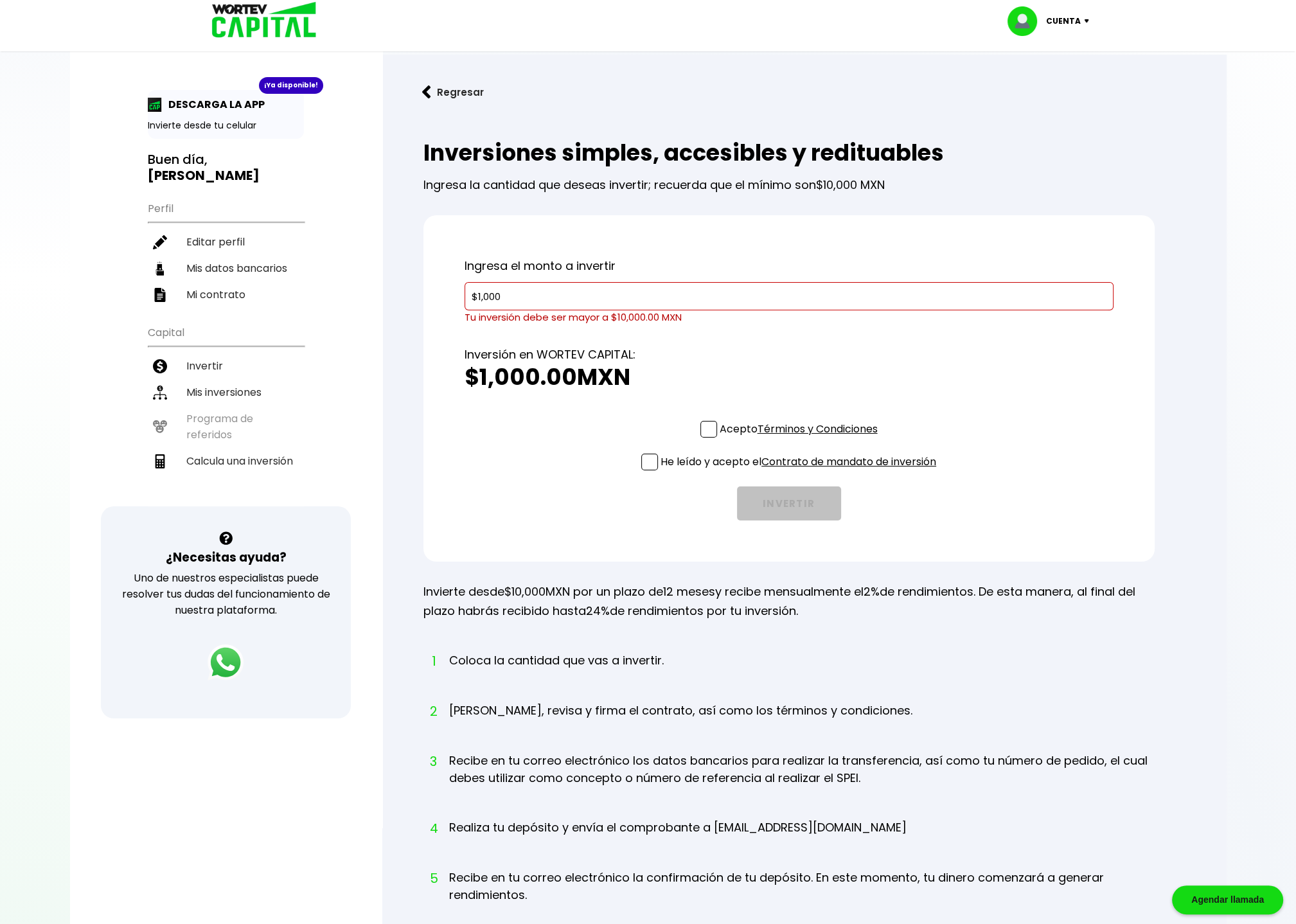
drag, startPoint x: 519, startPoint y: 287, endPoint x: 456, endPoint y: 294, distance: 63.4
click at [456, 294] on div "Ingresa el monto a invertir $1,000 Tu inversión debe ser mayor a $10,000.00 MXN…" at bounding box center [789, 388] width 731 height 347
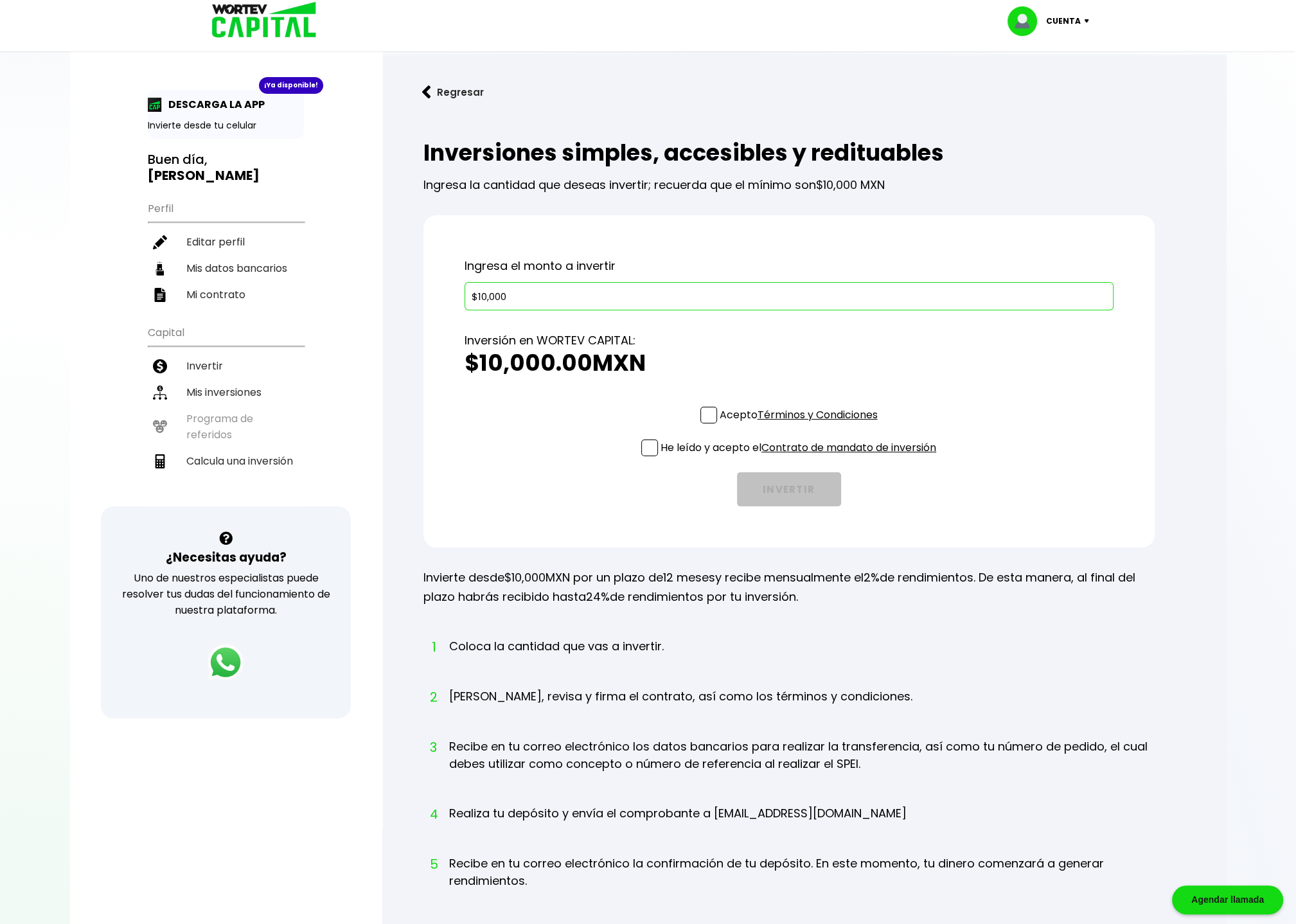
type input "$10,000"
click at [704, 416] on span at bounding box center [709, 415] width 17 height 17
click at [801, 425] on input "Acepto Términos y Condiciones" at bounding box center [801, 425] width 0 height 0
click at [653, 444] on span at bounding box center [650, 448] width 17 height 17
click at [801, 458] on input "He leído y acepto el Contrato de mandato de inversión" at bounding box center [801, 458] width 0 height 0
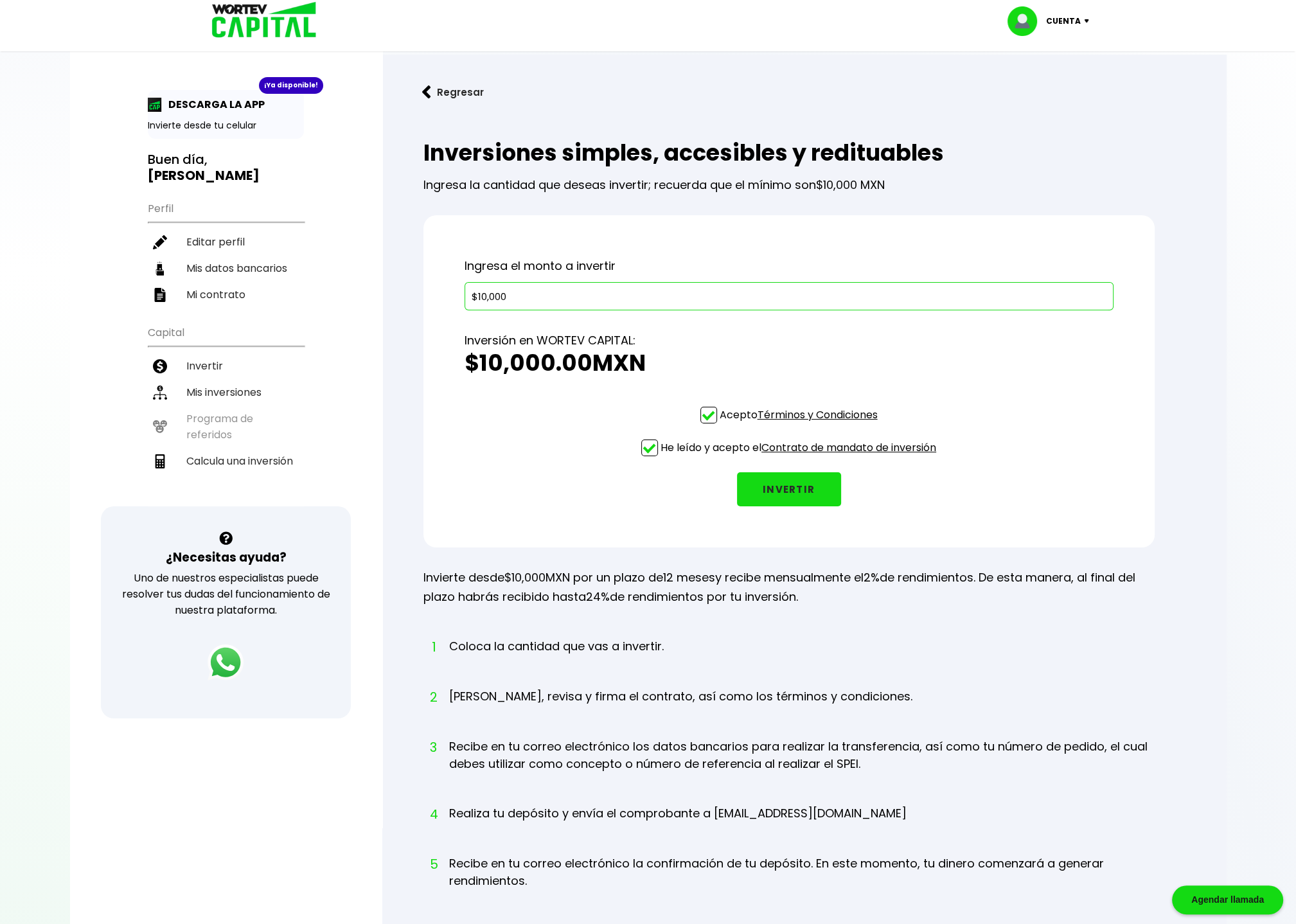
click at [773, 484] on button "INVERTIR" at bounding box center [789, 489] width 104 height 34
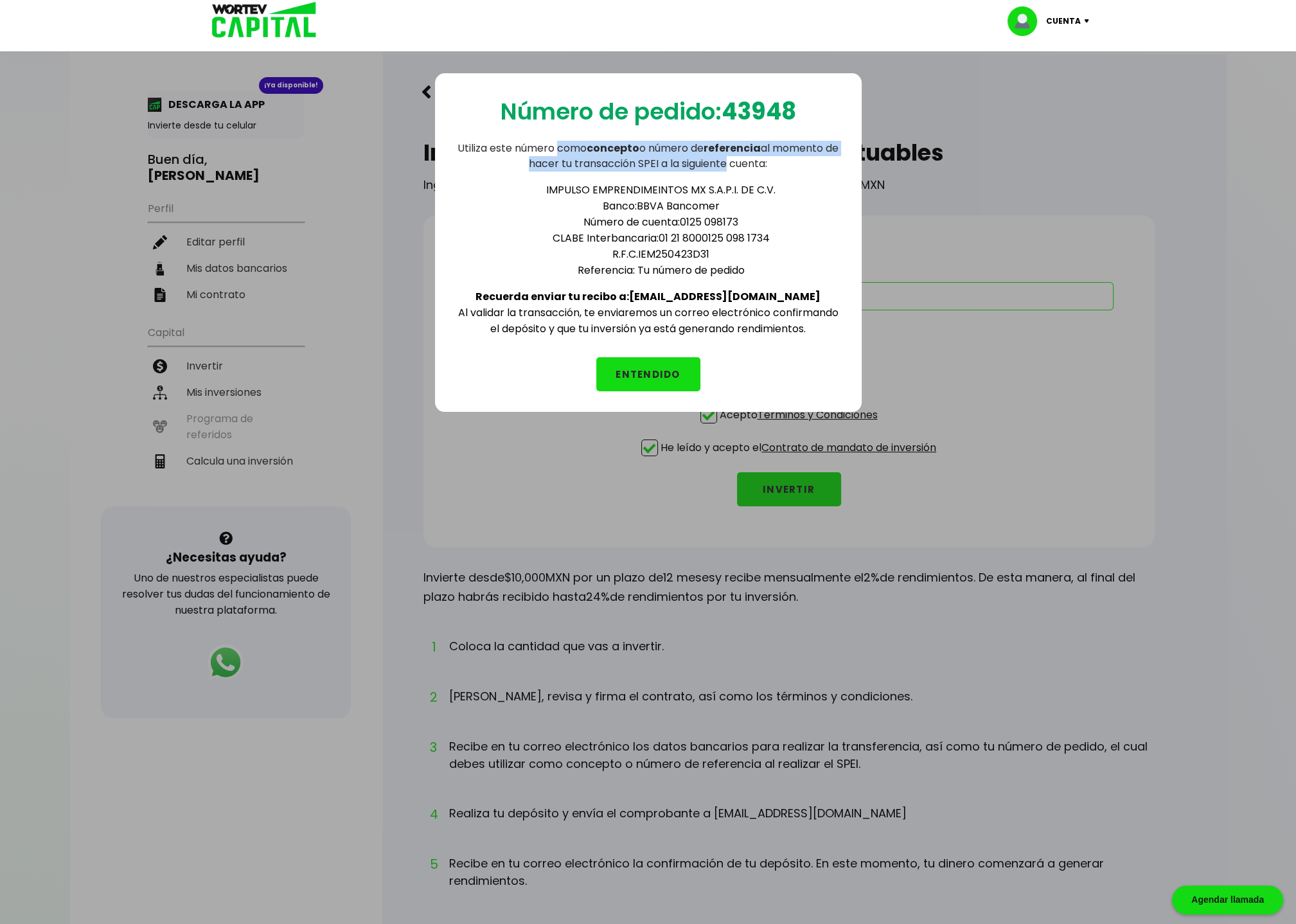
drag, startPoint x: 569, startPoint y: 149, endPoint x: 731, endPoint y: 168, distance: 163.1
click at [731, 168] on p "Utiliza este número como concepto o número de referencia al momento de hacer tu…" at bounding box center [648, 156] width 386 height 31
drag, startPoint x: 794, startPoint y: 168, endPoint x: 592, endPoint y: 162, distance: 202.1
click at [592, 162] on p "Utiliza este número como concepto o número de referencia al momento de hacer tu…" at bounding box center [648, 156] width 386 height 31
click at [741, 105] on b "43948" at bounding box center [759, 111] width 74 height 33
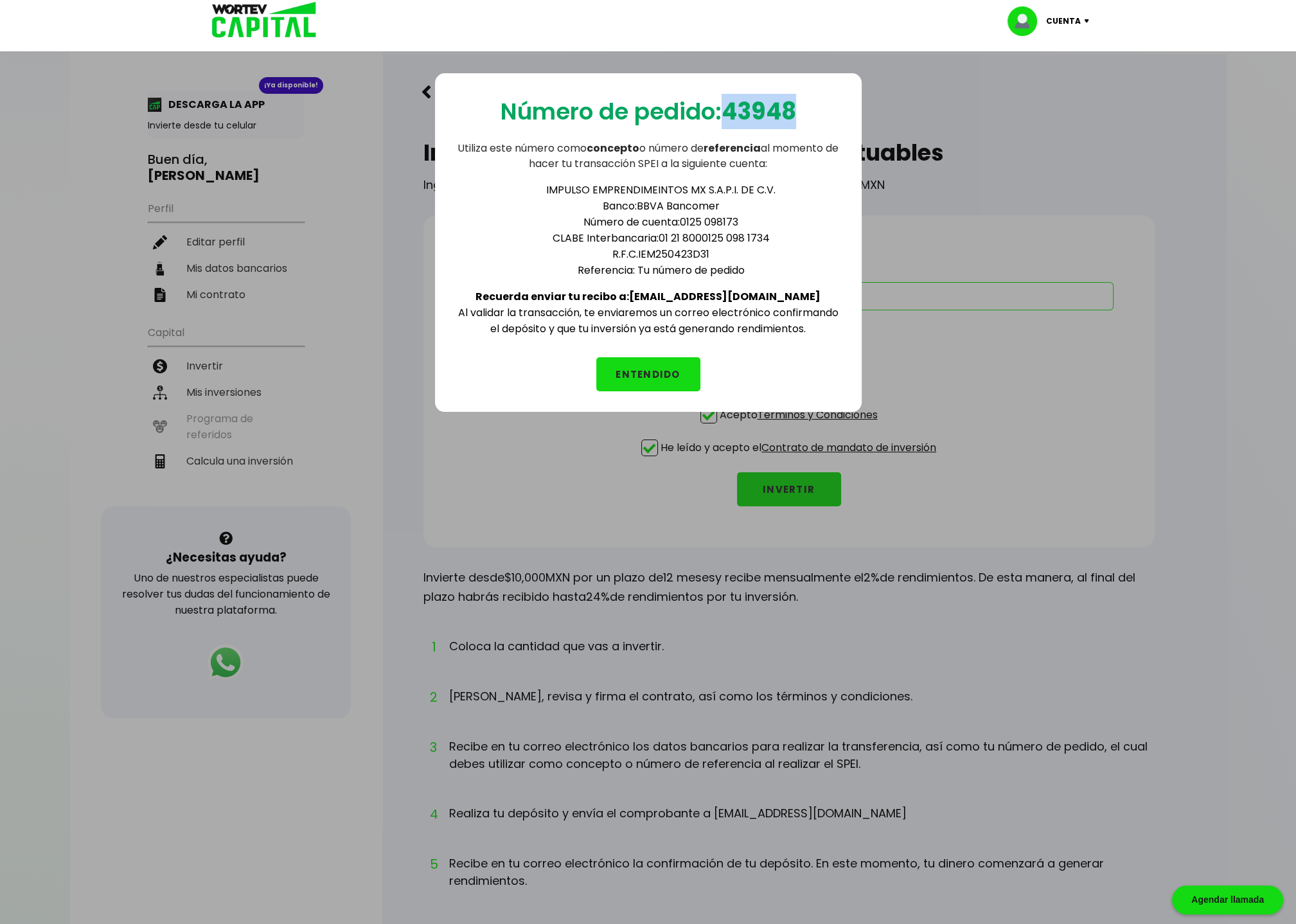
click at [741, 105] on b "43948" at bounding box center [759, 111] width 74 height 33
copy b "43948"
click at [719, 277] on div "IMPULSO EMPRENDIMEINTOS MX S.A.P.I. DE C.V. Banco: BBVA Bancomer Número de cuen…" at bounding box center [648, 254] width 386 height 165
click at [674, 362] on button "ENTENDIDO" at bounding box center [648, 374] width 104 height 34
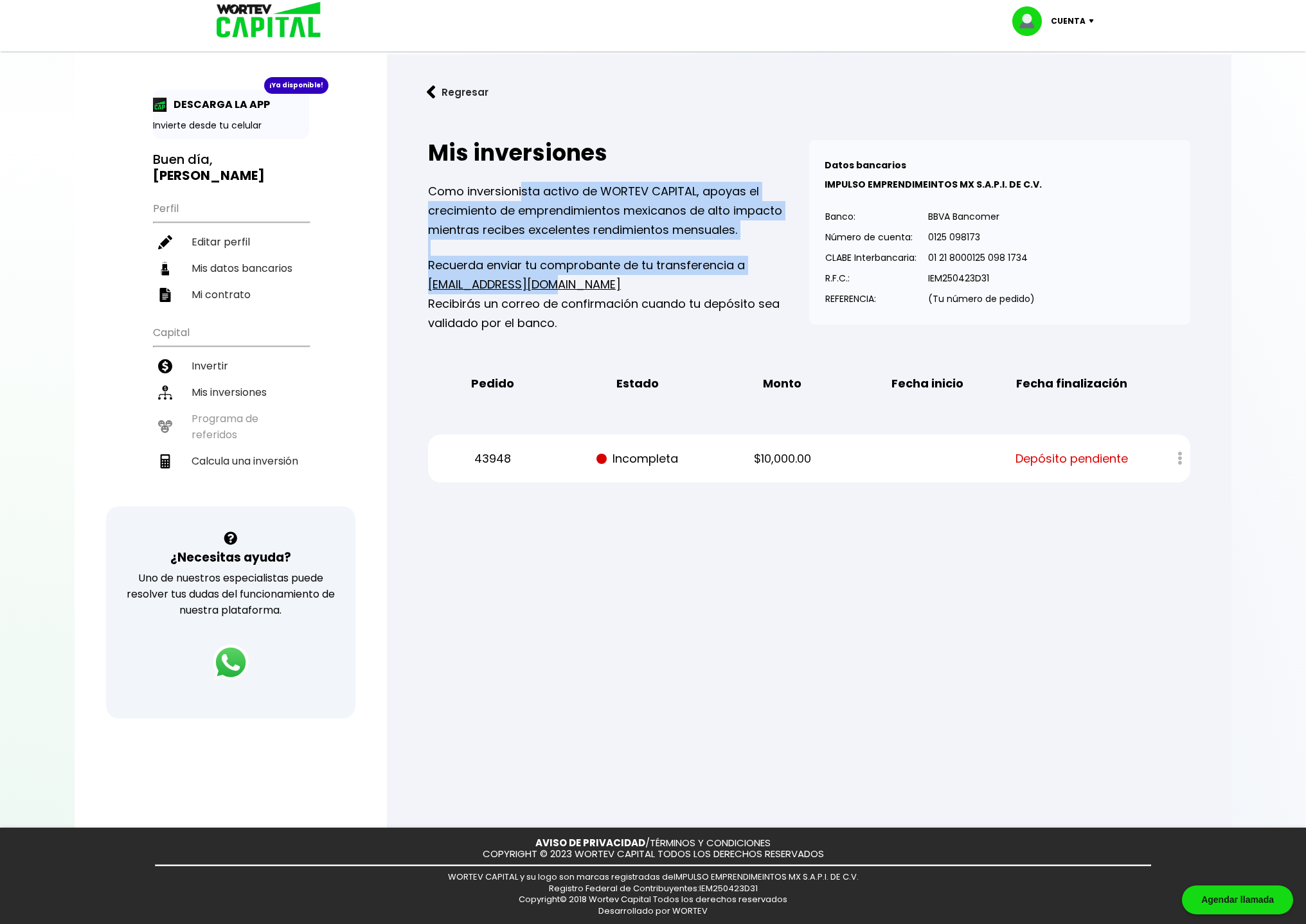
drag, startPoint x: 524, startPoint y: 192, endPoint x: 622, endPoint y: 274, distance: 127.8
click at [623, 274] on div "Como inversionista activo de WORTEV CAPITAL, apoyas el crecimiento de emprendim…" at bounding box center [618, 257] width 381 height 151
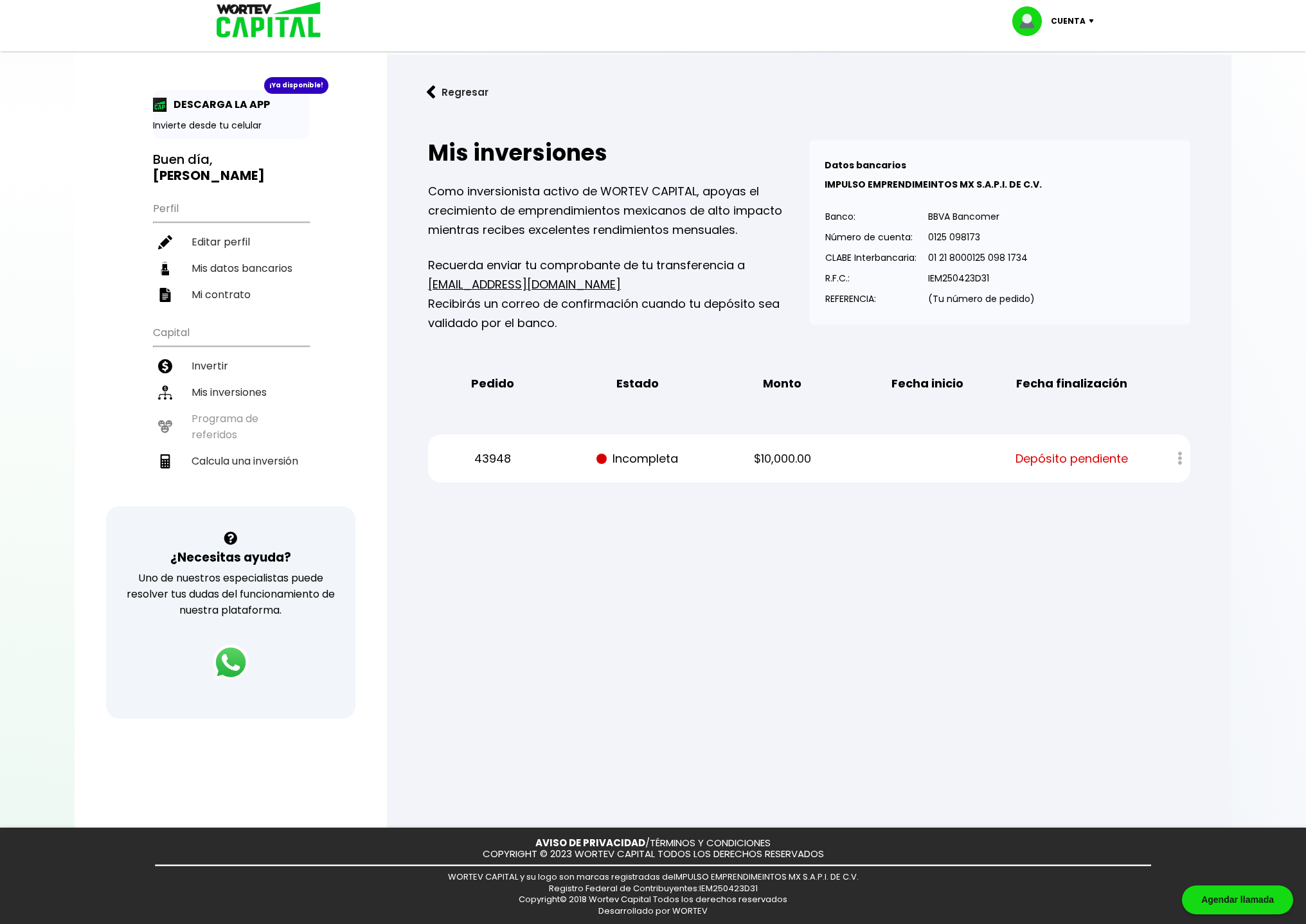
click at [590, 419] on div "Mis inversiones Como inversionista activo de WORTEV CAPITAL, apoyas el crecimie…" at bounding box center [809, 311] width 803 height 383
click at [1179, 451] on div at bounding box center [1171, 458] width 38 height 28
drag, startPoint x: 838, startPoint y: 533, endPoint x: 766, endPoint y: 454, distance: 106.9
click at [838, 533] on div at bounding box center [653, 462] width 1306 height 924
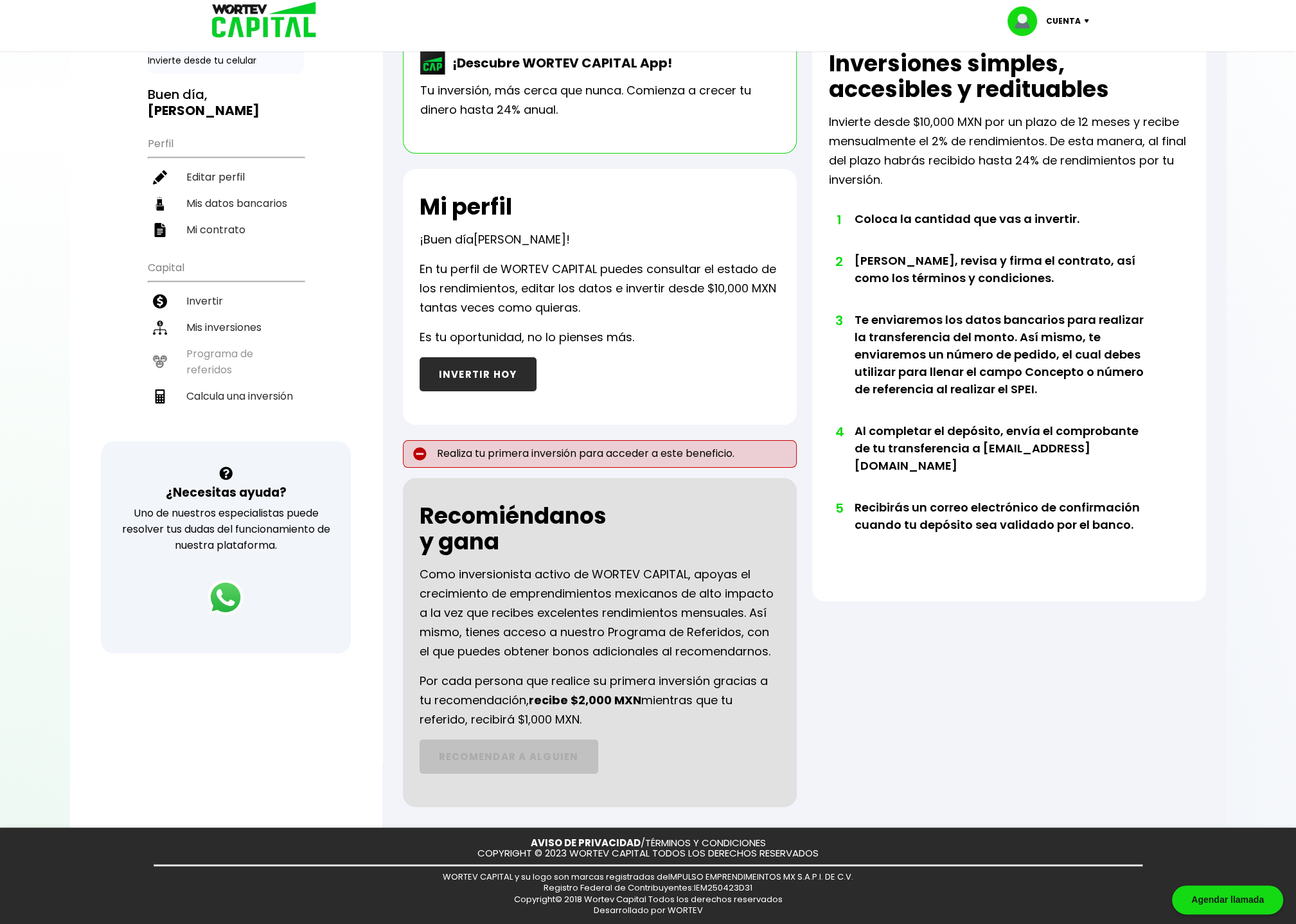
scroll to position [67, 0]
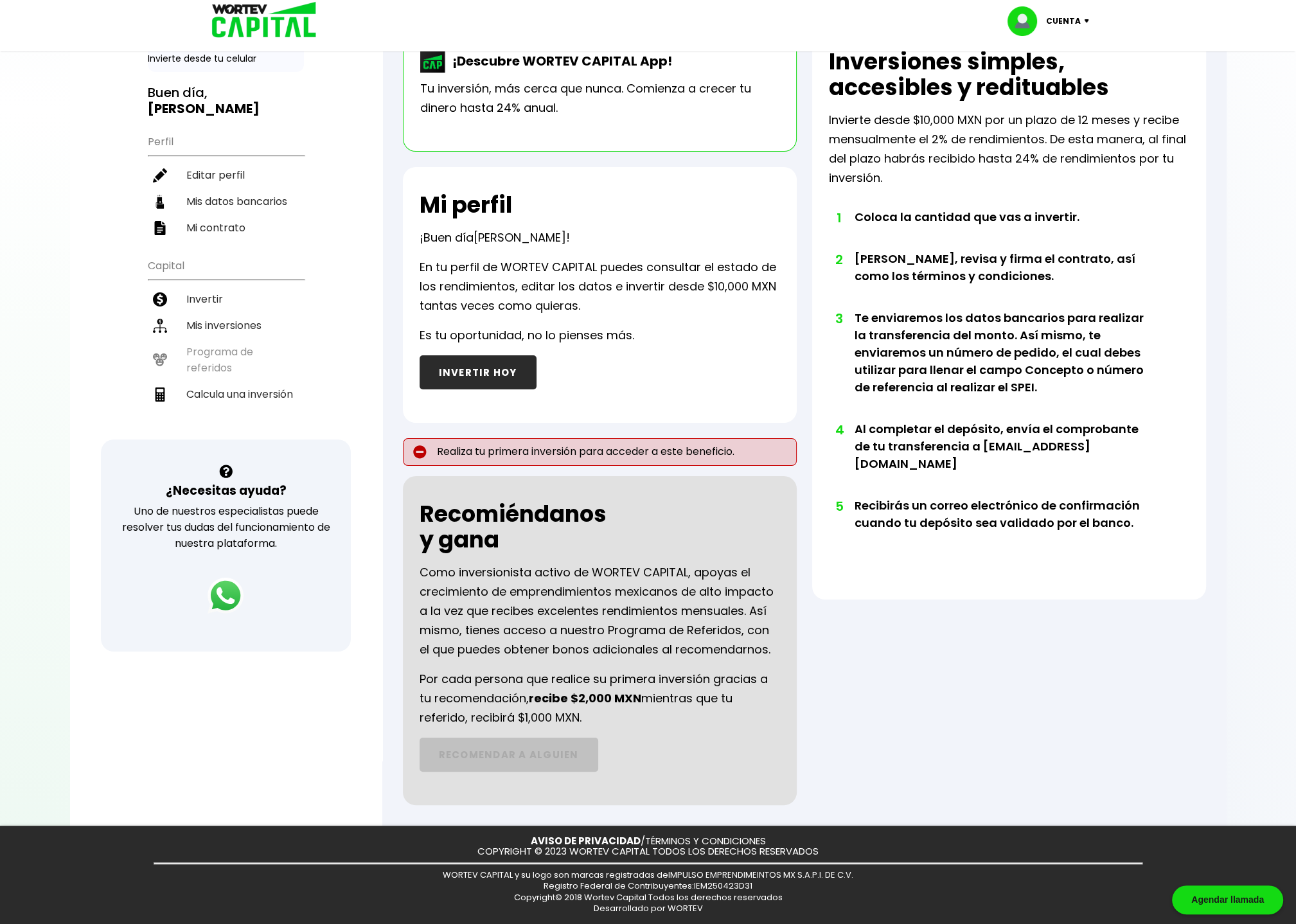
drag, startPoint x: 553, startPoint y: 588, endPoint x: 653, endPoint y: 723, distance: 168.0
click at [653, 723] on div "Recomiéndanos y gana Como inversionista activo de WORTEV CAPITAL, apoyas el cre…" at bounding box center [600, 641] width 394 height 329
click at [634, 598] on p "Como inversionista activo de WORTEV CAPITAL, apoyas el crecimiento de emprendim…" at bounding box center [599, 611] width 360 height 96
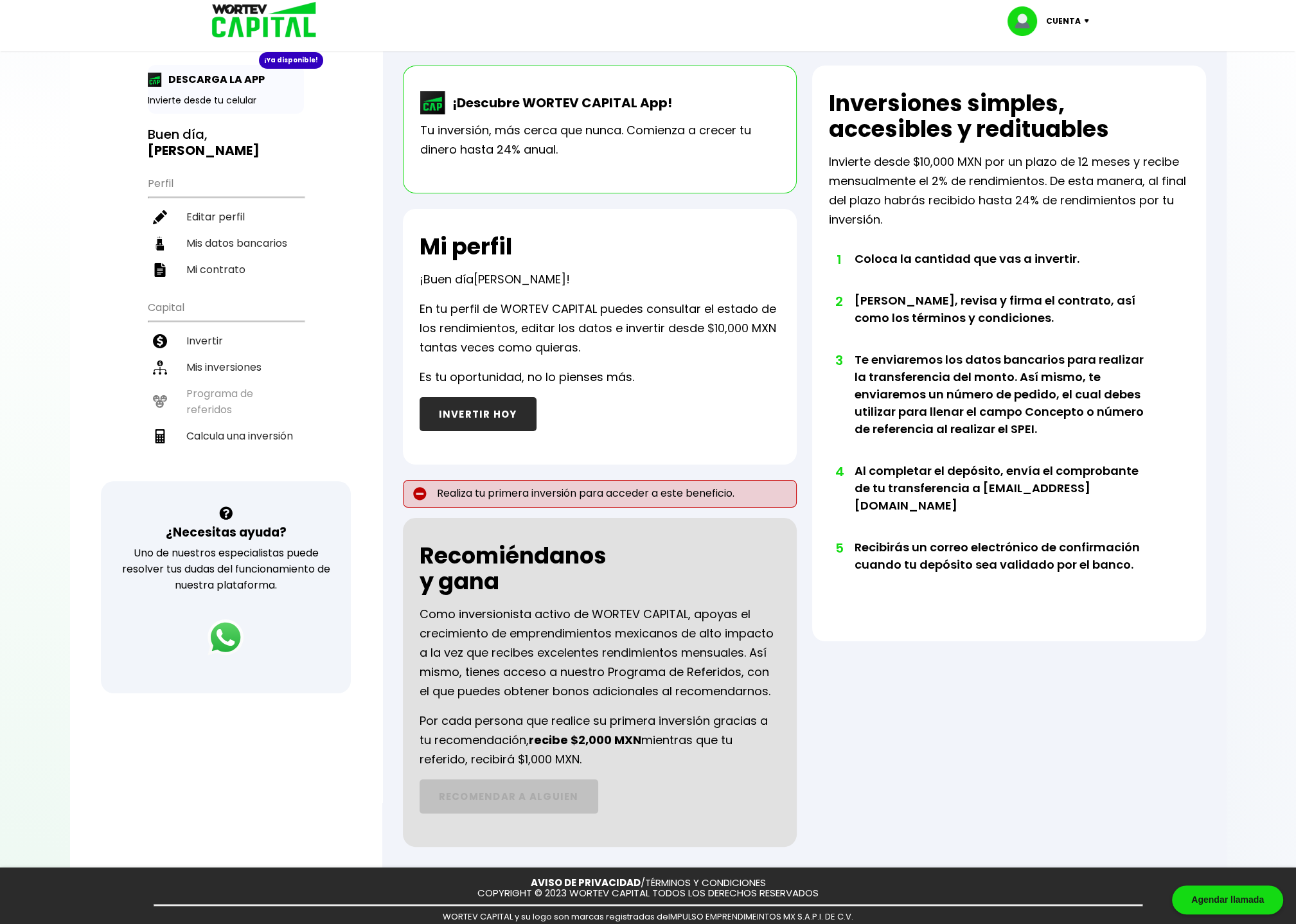
scroll to position [0, 0]
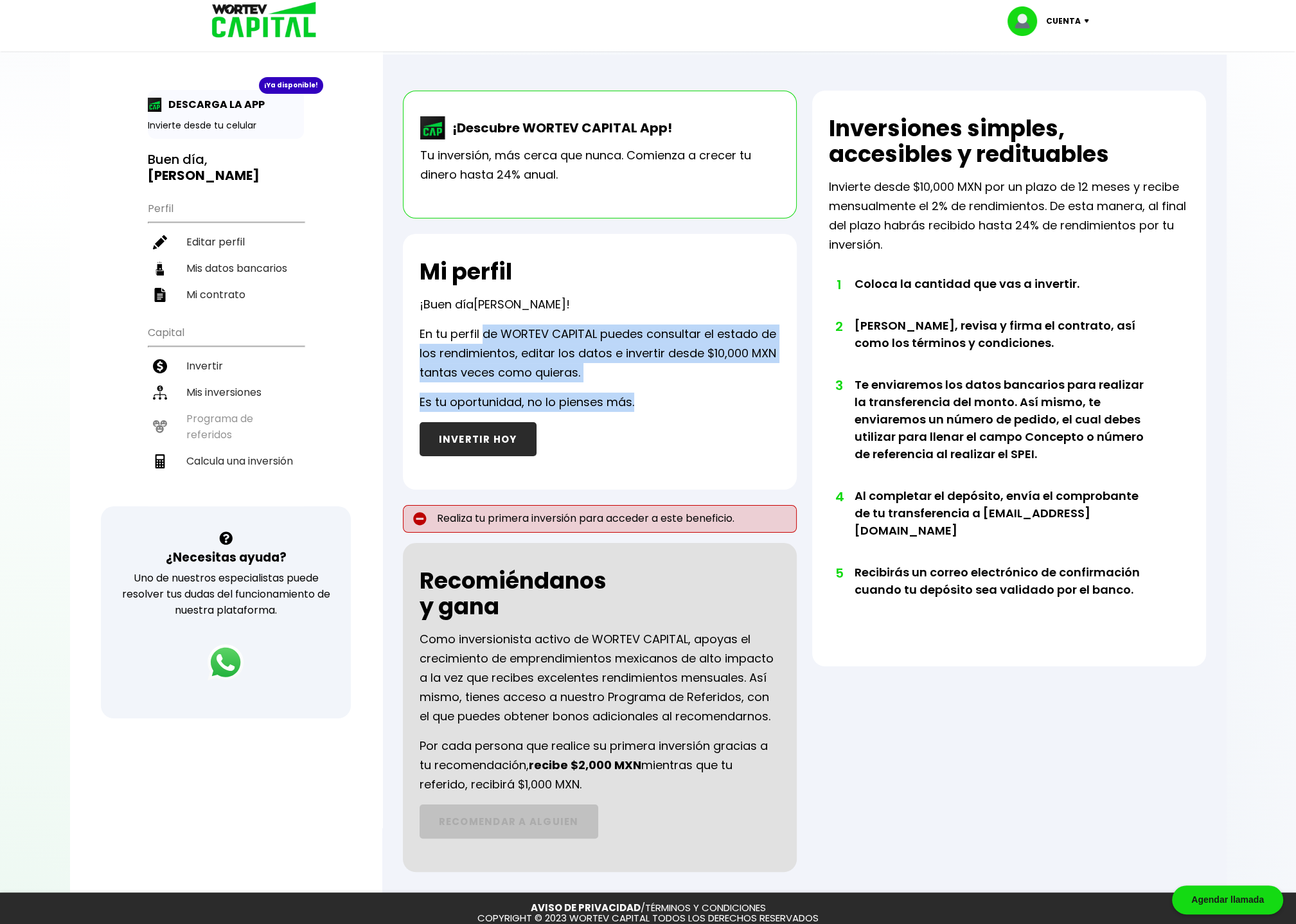
drag, startPoint x: 510, startPoint y: 335, endPoint x: 640, endPoint y: 404, distance: 147.2
click at [640, 404] on div "Mi perfil ¡Buen día [PERSON_NAME] ! En tu perfil de WORTEV CAPITAL puedes consu…" at bounding box center [600, 362] width 394 height 256
click at [581, 309] on div "Mi perfil ¡Buen día [PERSON_NAME] ! En tu perfil de WORTEV CAPITAL puedes consu…" at bounding box center [600, 362] width 394 height 256
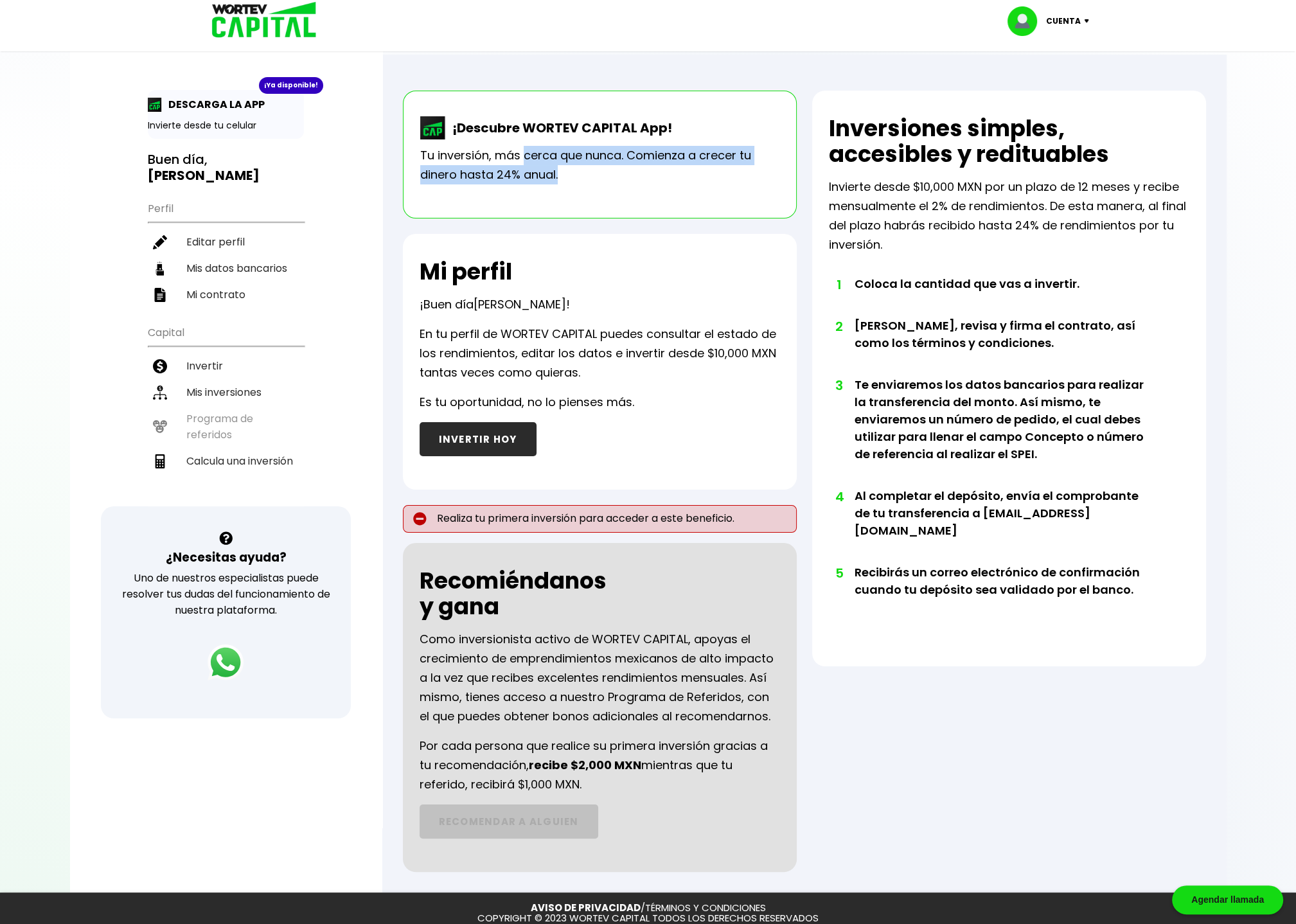
drag, startPoint x: 547, startPoint y: 163, endPoint x: 625, endPoint y: 186, distance: 81.3
click at [625, 186] on div "¡Descubre WORTEV CAPITAL App! Tu inversión, más cerca que nunca. Comienza a cre…" at bounding box center [600, 155] width 394 height 128
click at [623, 187] on div "¡Descubre WORTEV CAPITAL App! Tu inversión, más cerca que nunca. Comienza a cre…" at bounding box center [600, 155] width 394 height 128
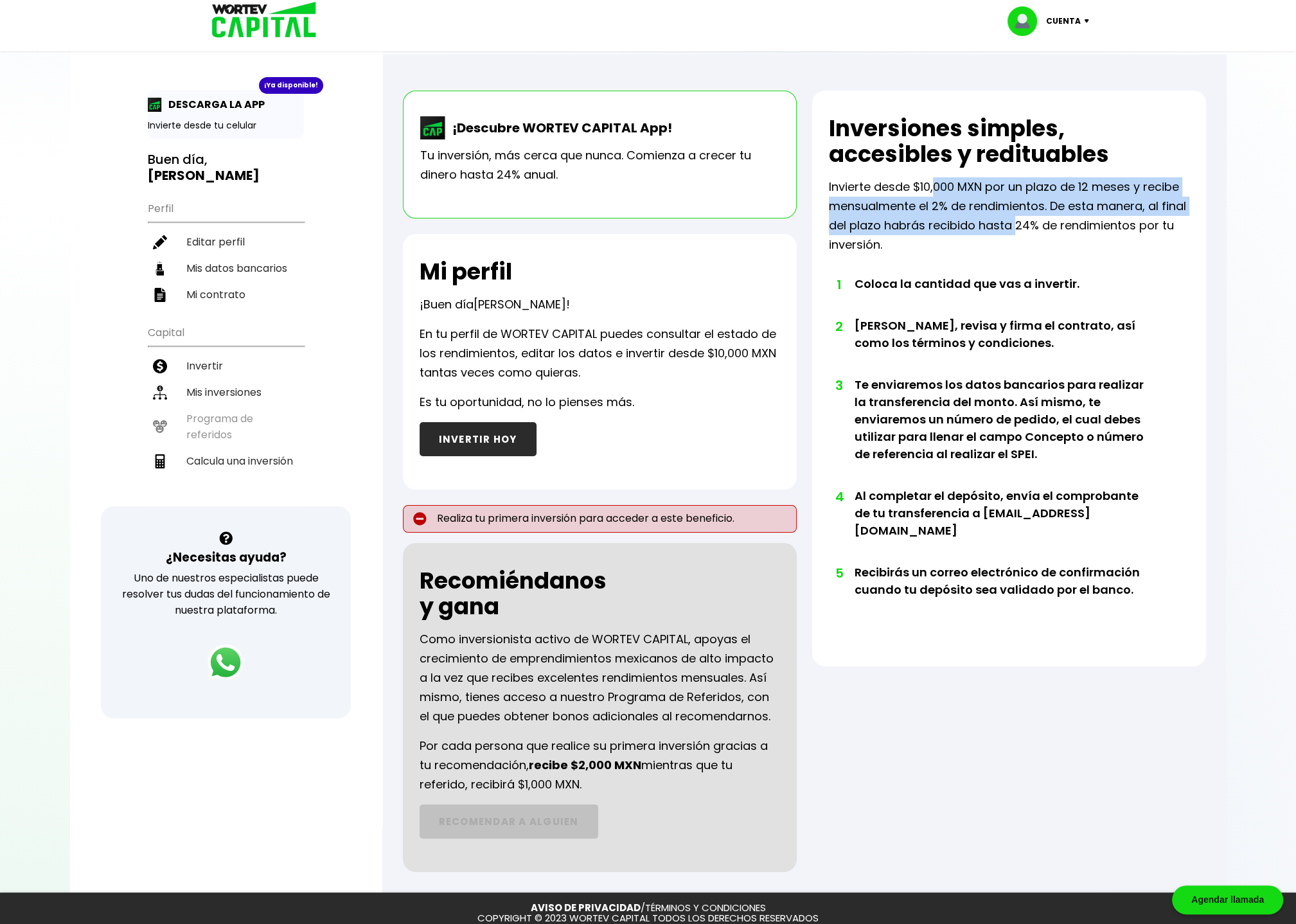
drag, startPoint x: 932, startPoint y: 192, endPoint x: 1028, endPoint y: 164, distance: 100.0
click at [1019, 226] on p "Invierte desde $10,000 MXN por un plazo de 12 meses y recibe mensualmente el 2%…" at bounding box center [1009, 216] width 360 height 77
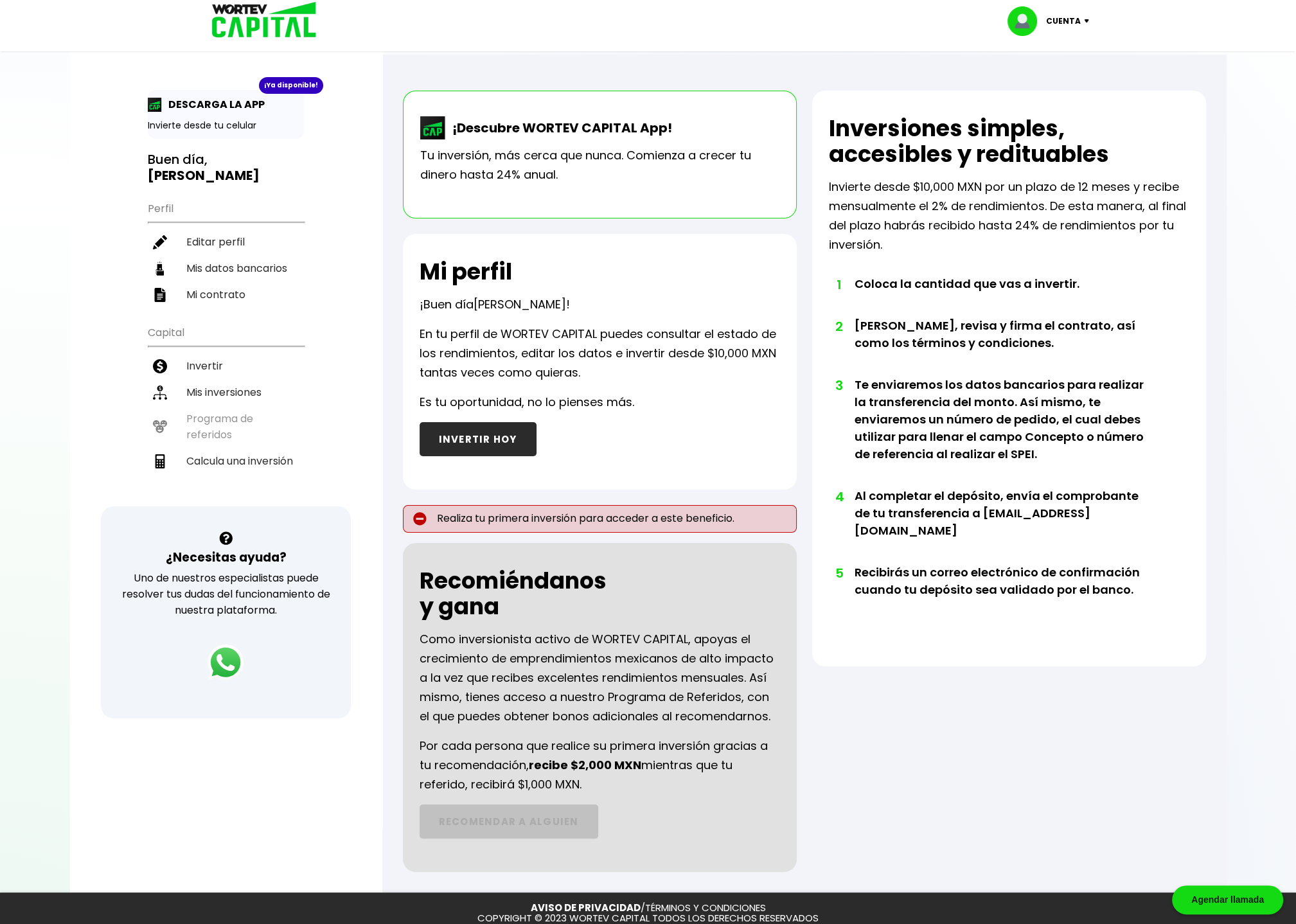
click at [1071, 29] on p "Cuenta" at bounding box center [1063, 21] width 35 height 20
click at [1057, 64] on link "Editar perfil" at bounding box center [1049, 59] width 50 height 14
select select "Hombre"
select select "Posgrado"
select select "QT"
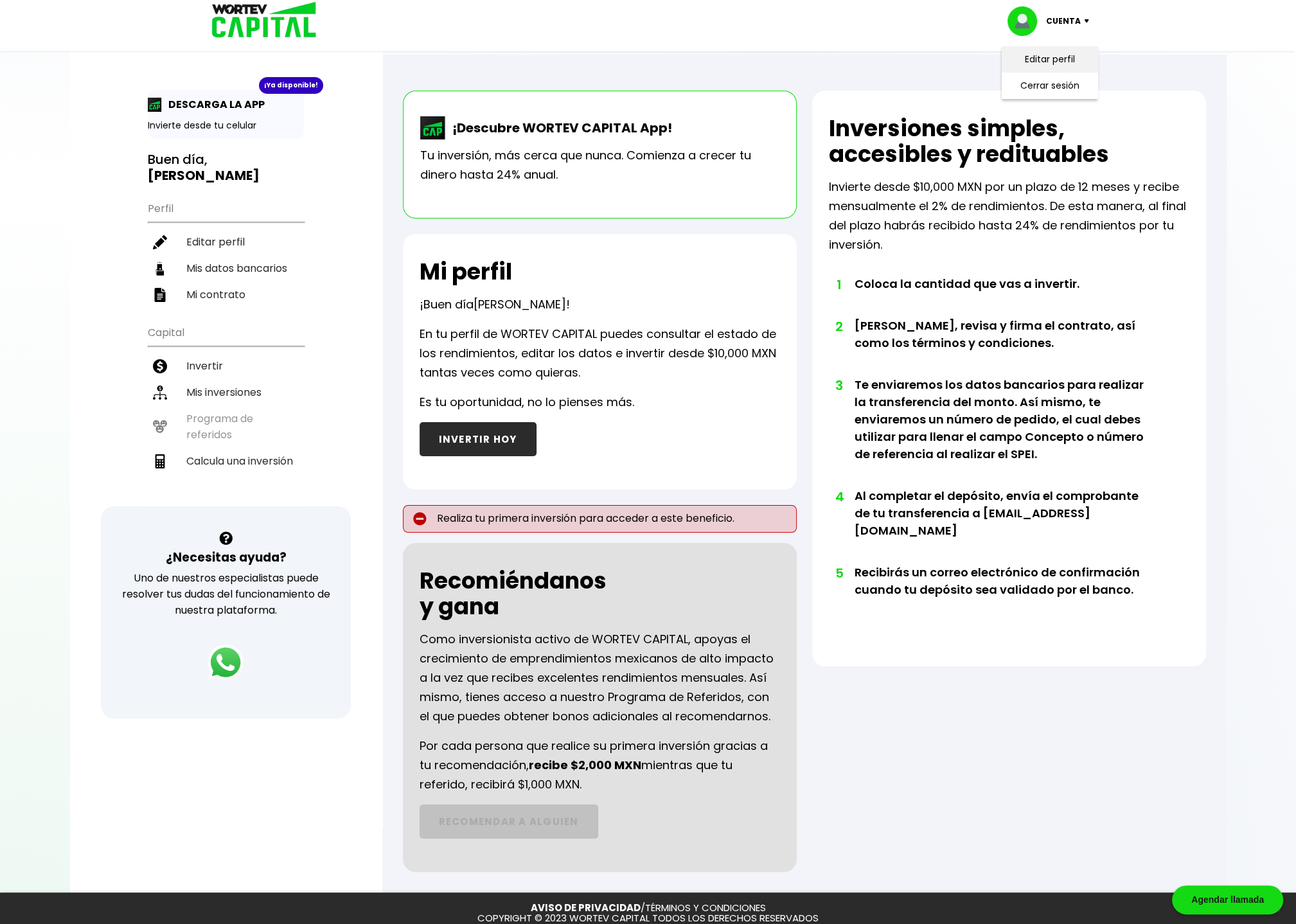
select select "BBVA Bancomer"
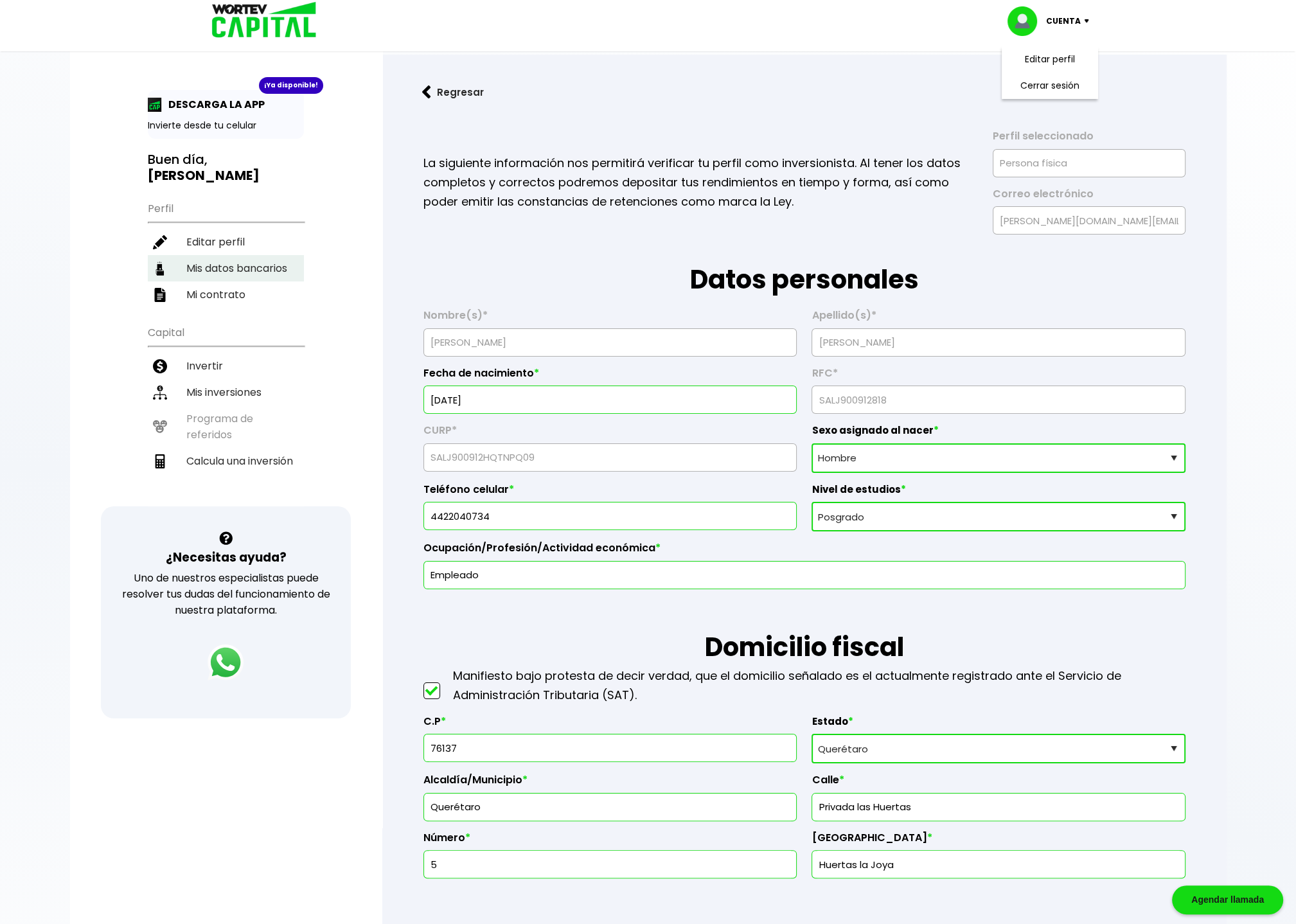
click at [206, 255] on li "Mis datos bancarios" at bounding box center [226, 268] width 156 height 26
select select "BBVA Bancomer"
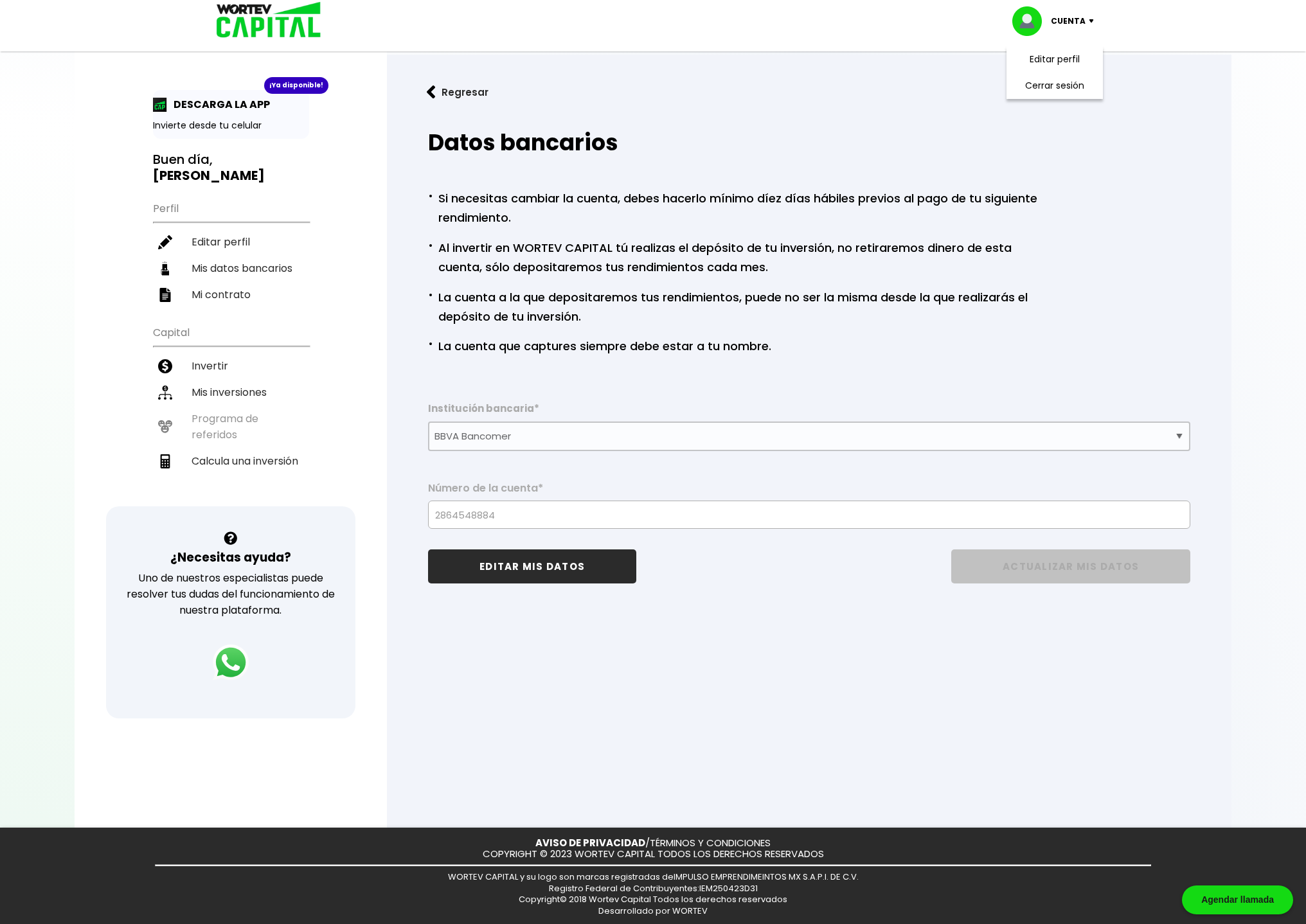
click at [950, 65] on div "Regresar Datos bancarios · Si necesitas cambiar la cuenta, debes hacerlo mínimo…" at bounding box center [809, 345] width 844 height 580
click at [496, 16] on div "Cuenta Editar perfil Cerrar sesión" at bounding box center [653, 21] width 900 height 42
click at [279, 24] on img at bounding box center [264, 21] width 123 height 42
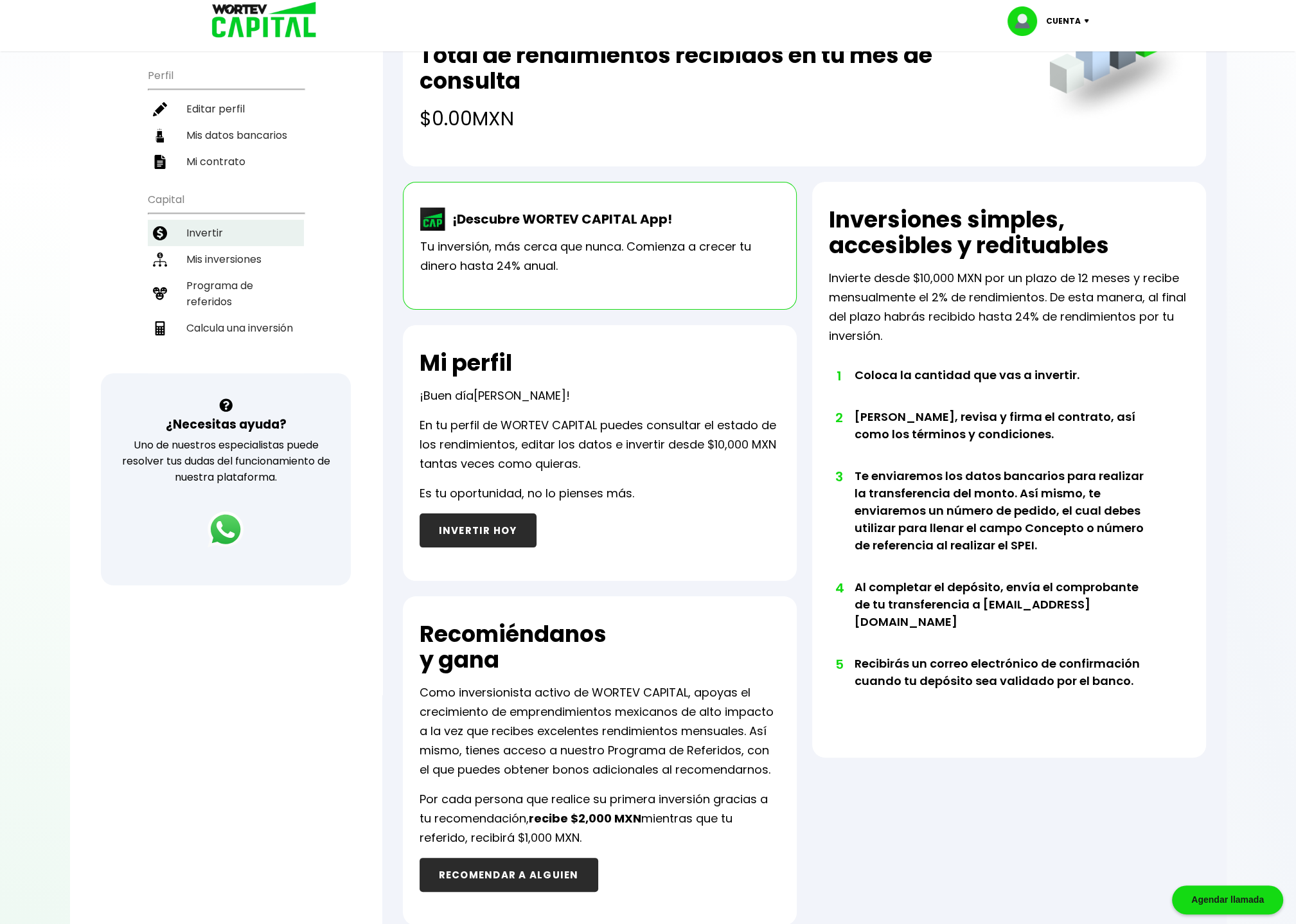
scroll to position [125, 0]
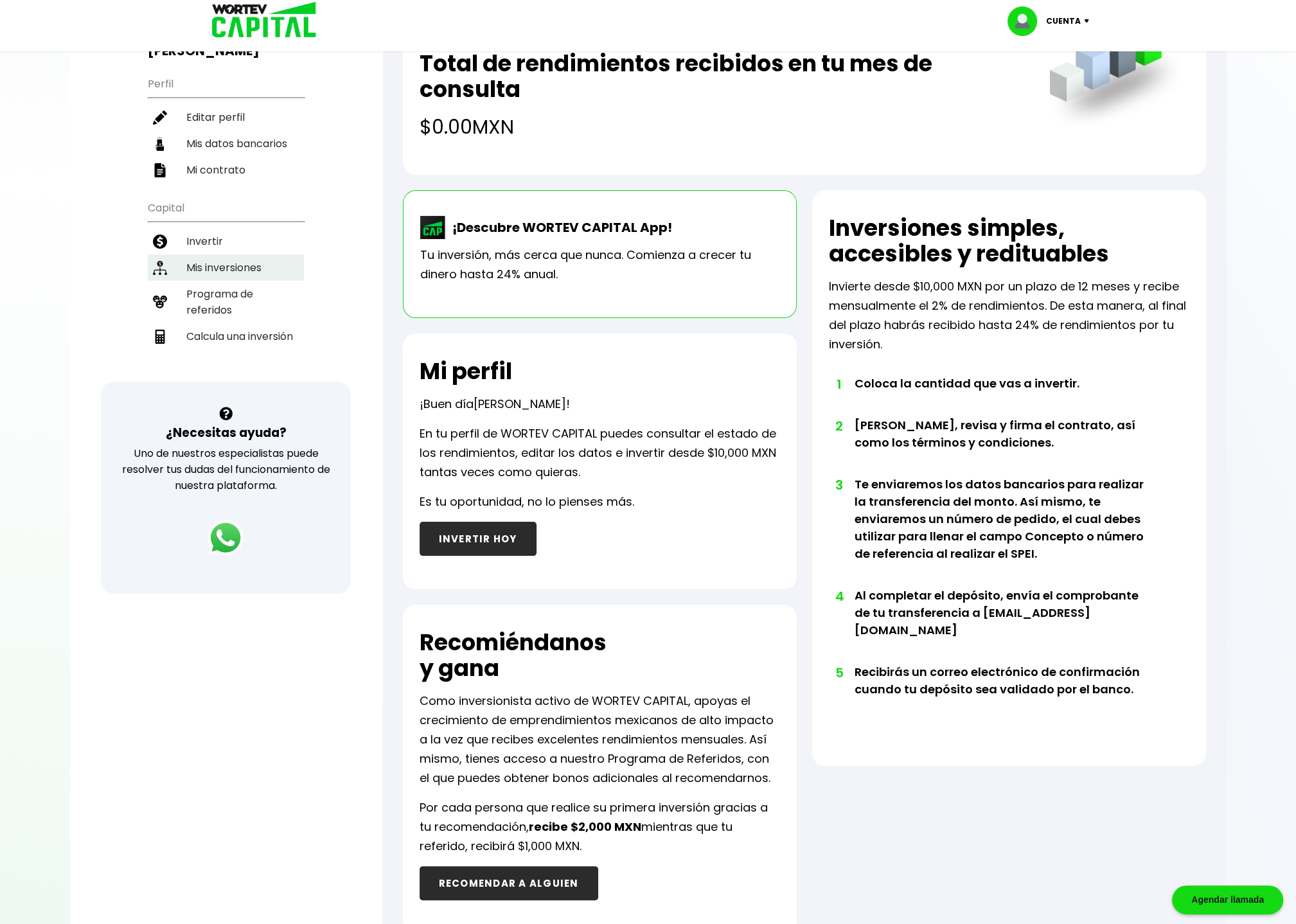
click at [206, 254] on li "Mis inversiones" at bounding box center [226, 267] width 156 height 26
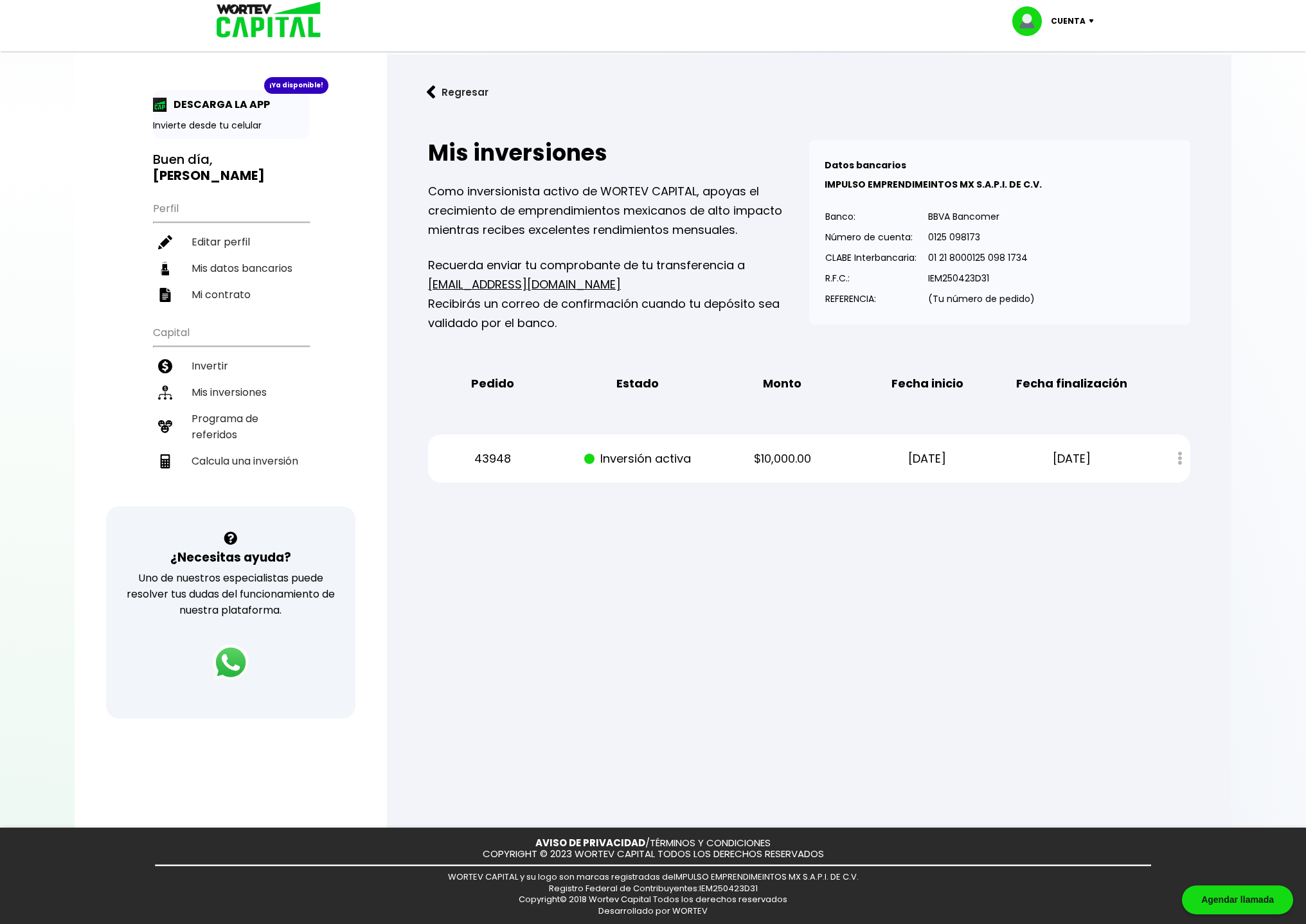
click at [594, 533] on div at bounding box center [653, 462] width 1306 height 924
drag, startPoint x: 741, startPoint y: 456, endPoint x: 969, endPoint y: 458, distance: 228.0
click at [966, 458] on div "43948 Inversión activa $10,000.00 12/08/2025 12/08/2026 Estado de cuenta" at bounding box center [809, 459] width 762 height 48
click at [977, 458] on p "12/08/2025" at bounding box center [927, 459] width 122 height 20
drag, startPoint x: 1082, startPoint y: 452, endPoint x: 390, endPoint y: 459, distance: 692.0
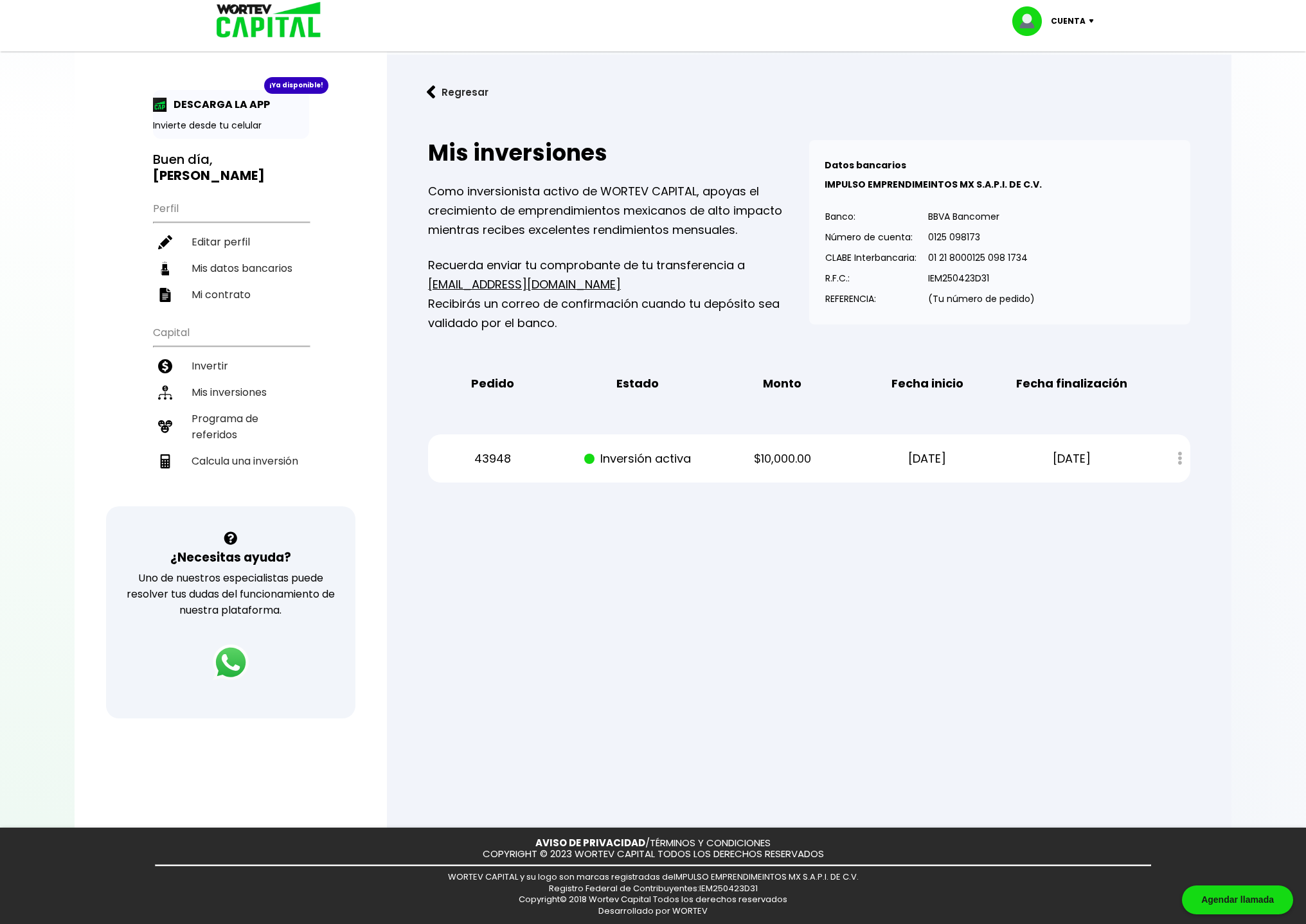
click at [390, 459] on div "Regresar Mis inversiones Como inversionista activo de WORTEV CAPITAL, apoyas el…" at bounding box center [809, 289] width 844 height 469
